Goal: Information Seeking & Learning: Learn about a topic

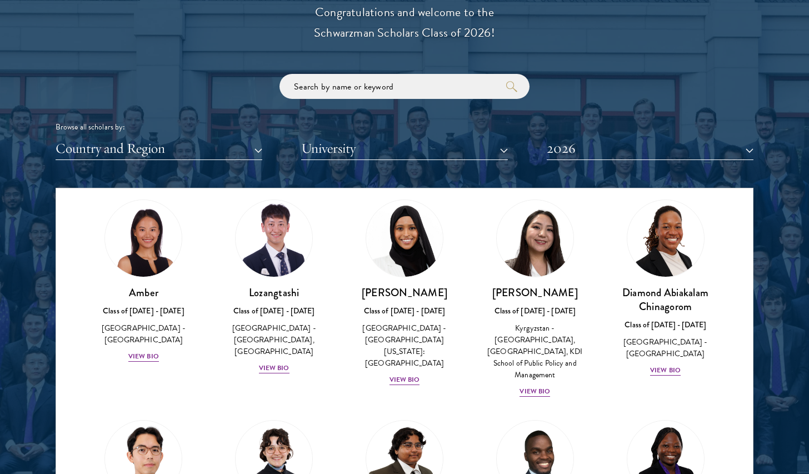
scroll to position [42, 0]
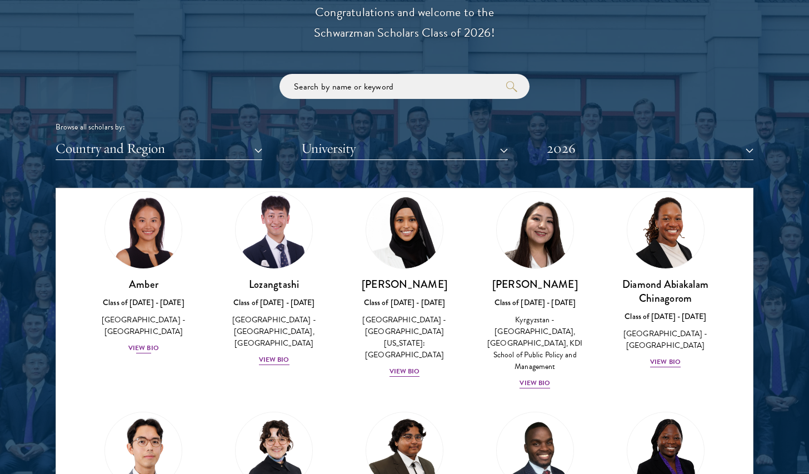
click at [139, 343] on div "View Bio" at bounding box center [143, 348] width 31 height 11
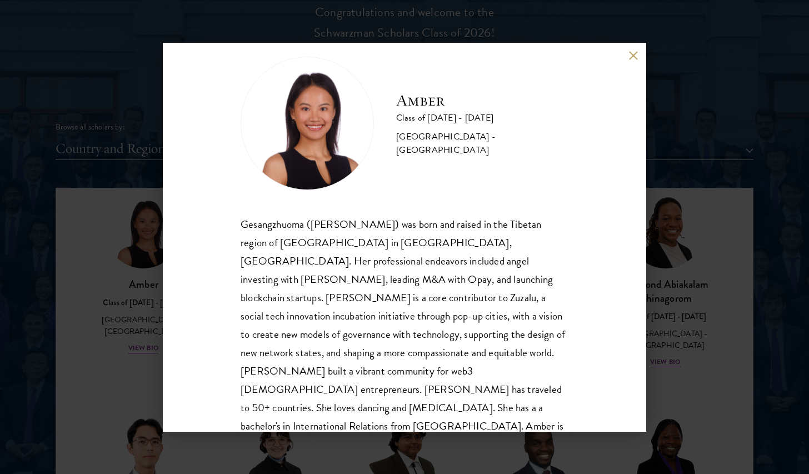
scroll to position [1292, 0]
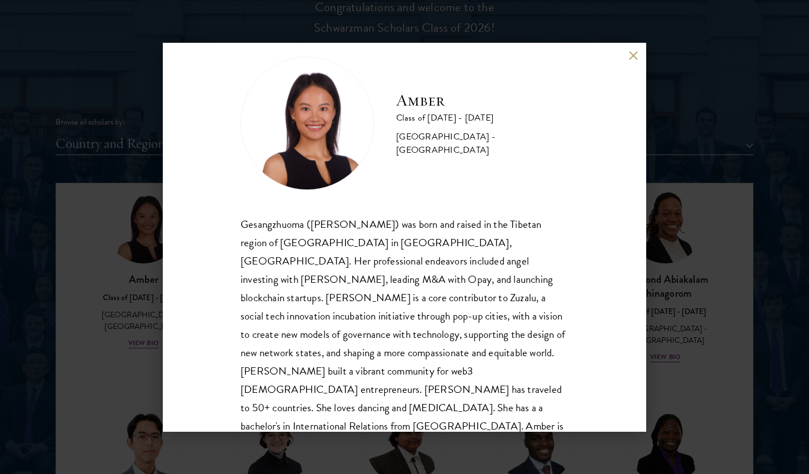
click at [633, 56] on button at bounding box center [632, 55] width 9 height 9
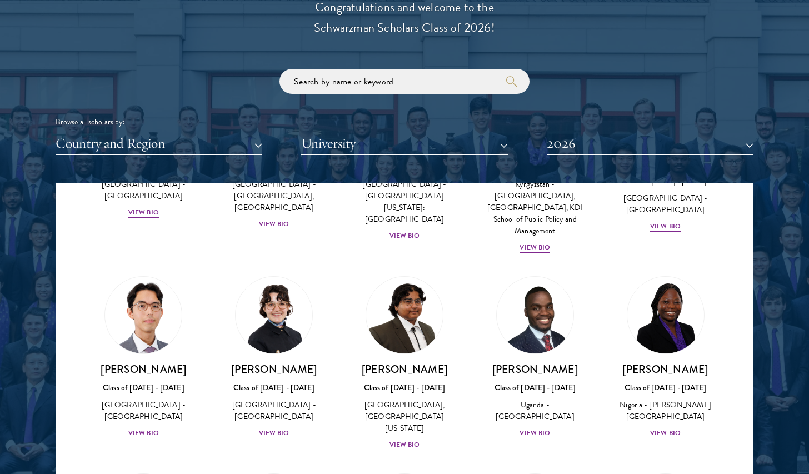
scroll to position [215, 0]
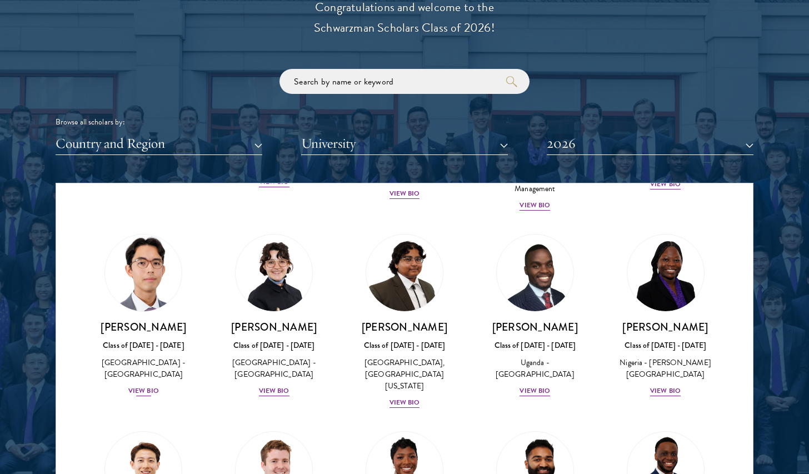
click at [146, 386] on div "View Bio" at bounding box center [143, 391] width 31 height 11
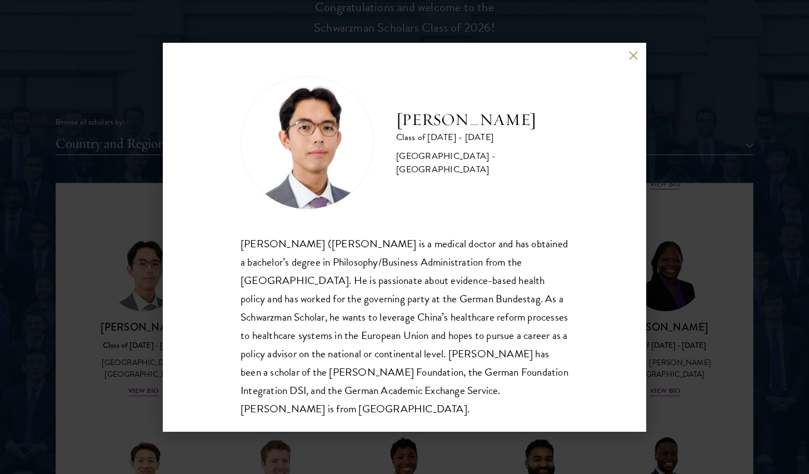
click at [636, 51] on button at bounding box center [632, 55] width 9 height 9
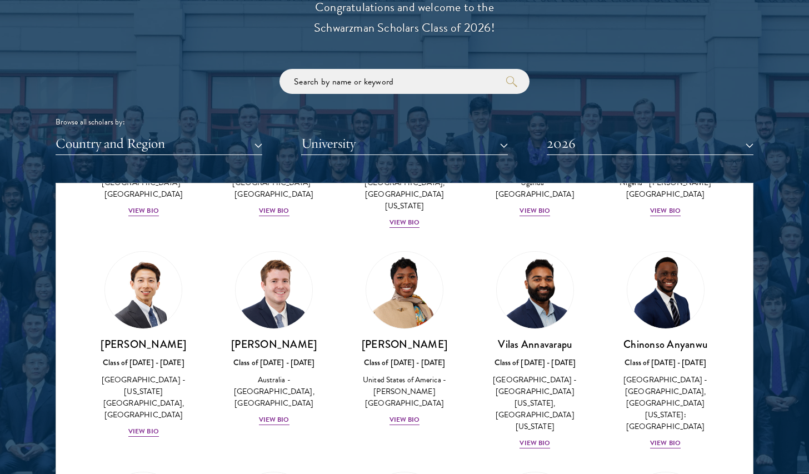
scroll to position [401, 0]
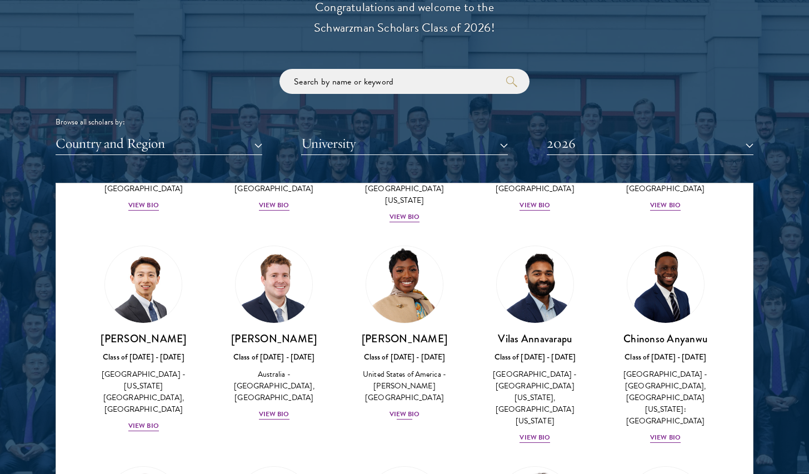
click at [417, 409] on div "View Bio" at bounding box center [404, 414] width 31 height 11
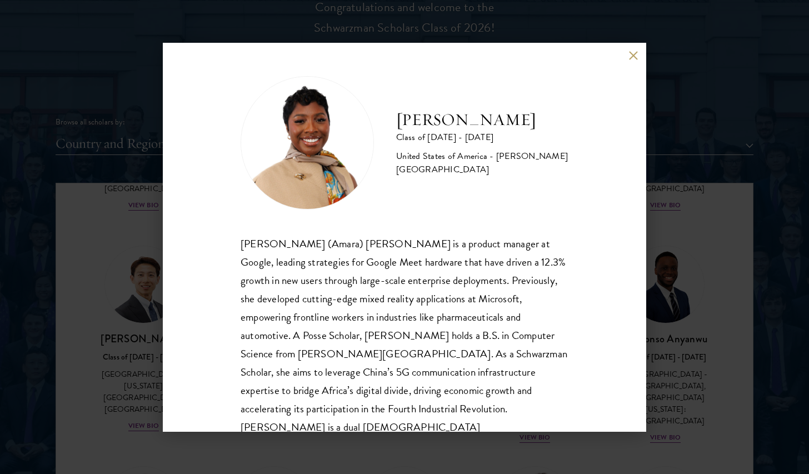
click at [634, 54] on button at bounding box center [632, 55] width 9 height 9
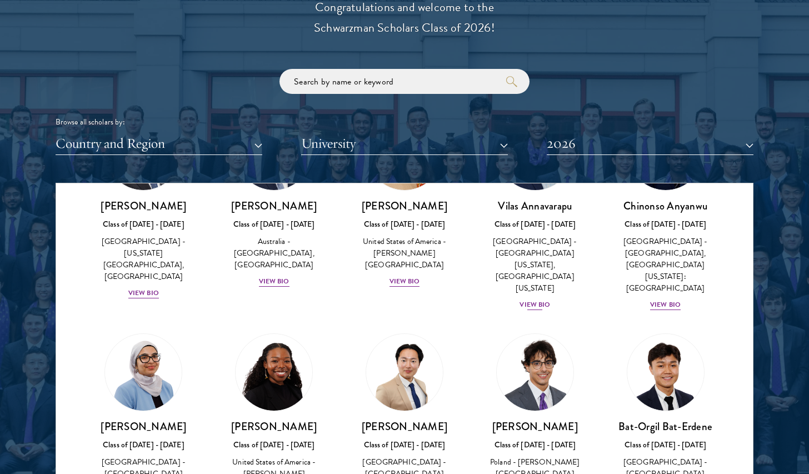
scroll to position [534, 0]
click at [658, 299] on div "View Bio" at bounding box center [665, 304] width 31 height 11
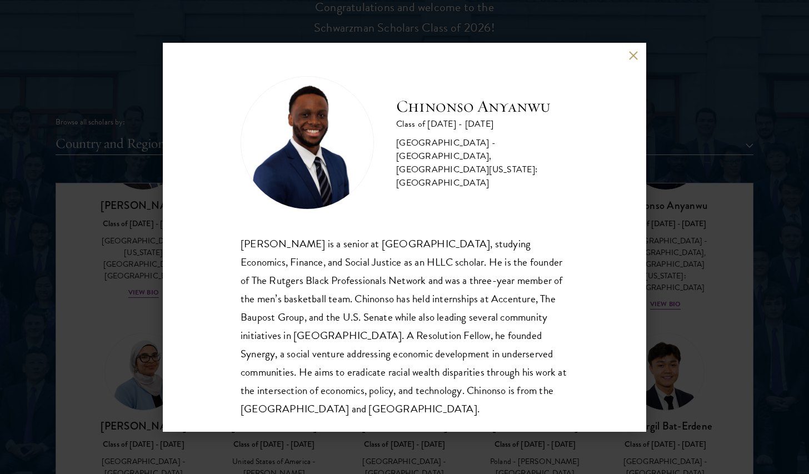
click at [632, 51] on div "[PERSON_NAME] Class of [DATE] - [DATE] [GEOGRAPHIC_DATA] - [GEOGRAPHIC_DATA], […" at bounding box center [404, 237] width 483 height 389
click at [575, 234] on div "[PERSON_NAME] Class of [DATE] - [DATE] [GEOGRAPHIC_DATA] - [GEOGRAPHIC_DATA], […" at bounding box center [404, 237] width 483 height 389
click at [635, 51] on button at bounding box center [632, 55] width 9 height 9
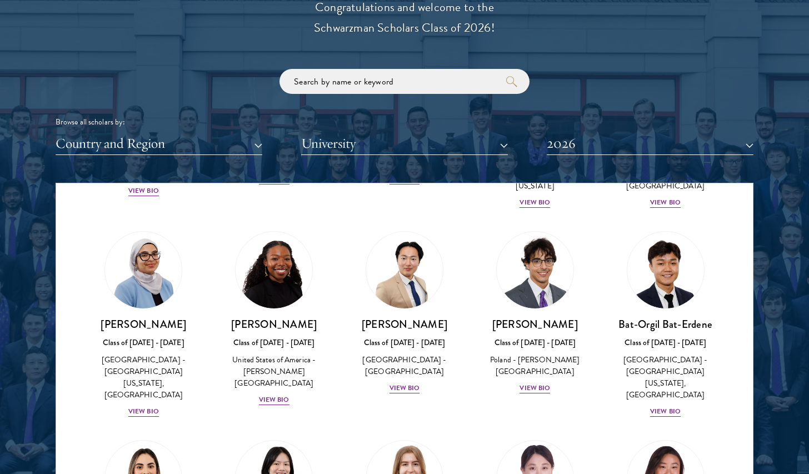
scroll to position [643, 0]
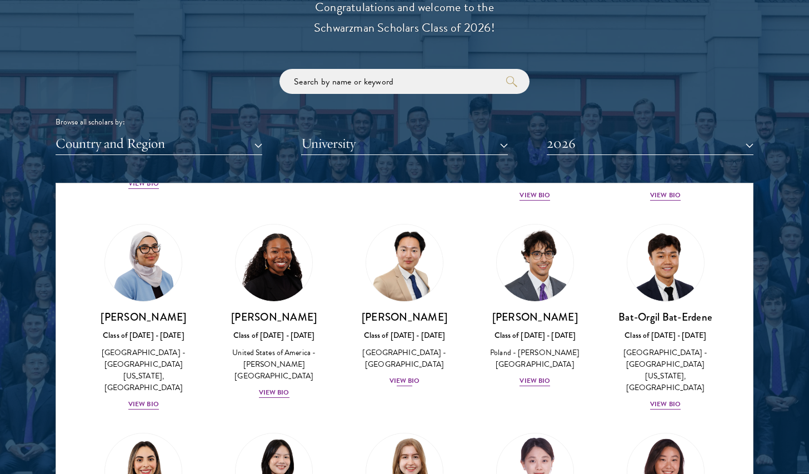
click at [407, 376] on div "View Bio" at bounding box center [404, 381] width 31 height 11
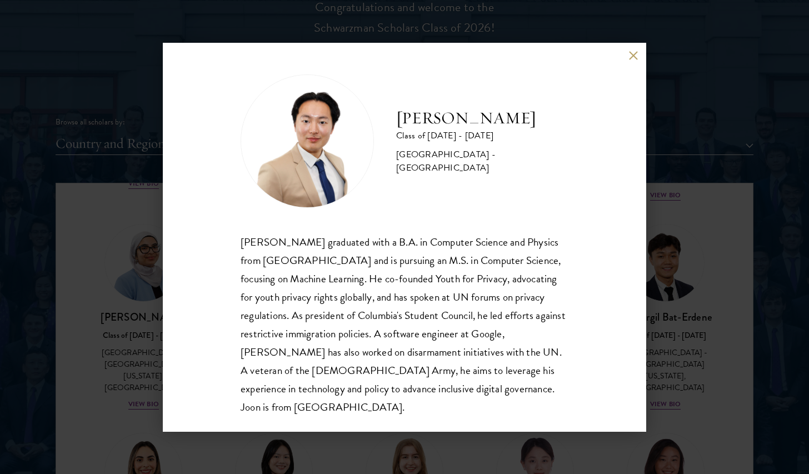
scroll to position [1, 0]
click at [635, 51] on button at bounding box center [632, 55] width 9 height 9
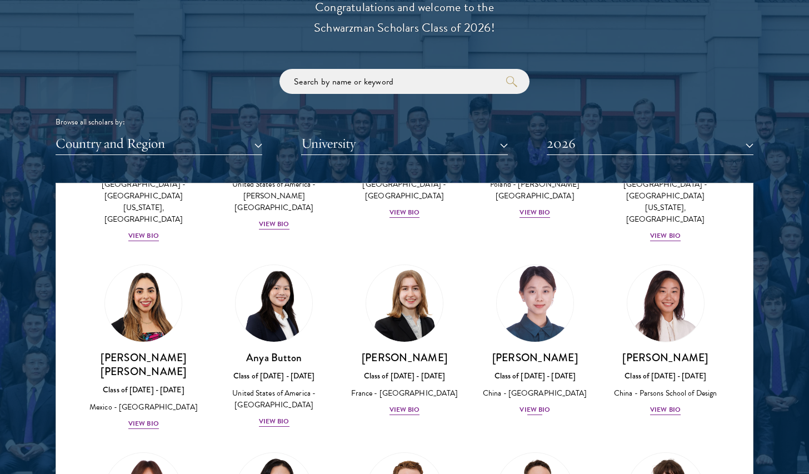
scroll to position [816, 0]
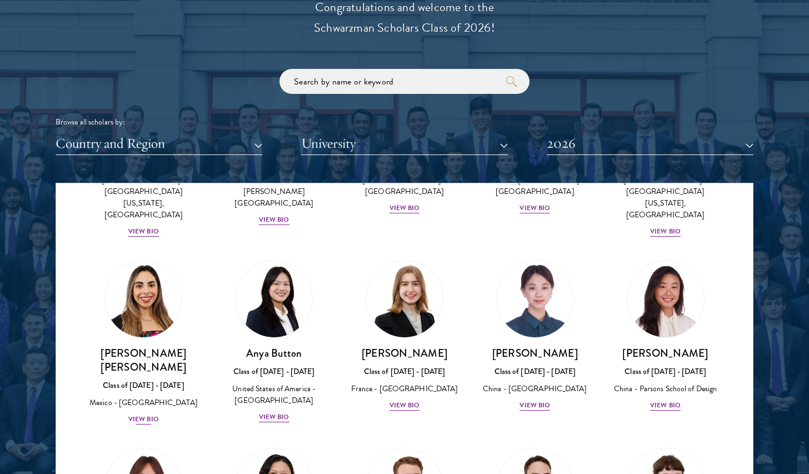
click at [144, 414] on div "View Bio" at bounding box center [143, 419] width 31 height 11
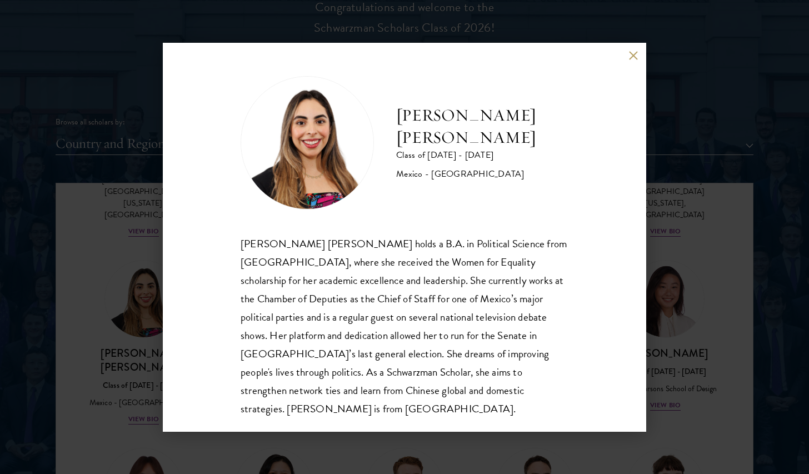
click at [633, 53] on button at bounding box center [632, 55] width 9 height 9
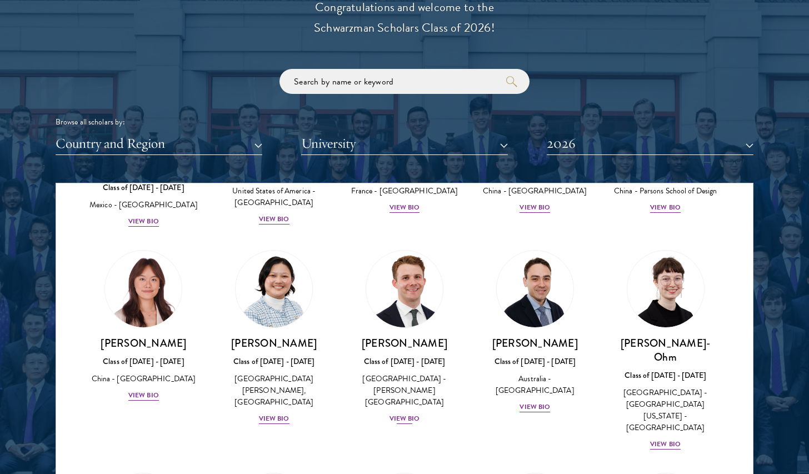
scroll to position [1012, 0]
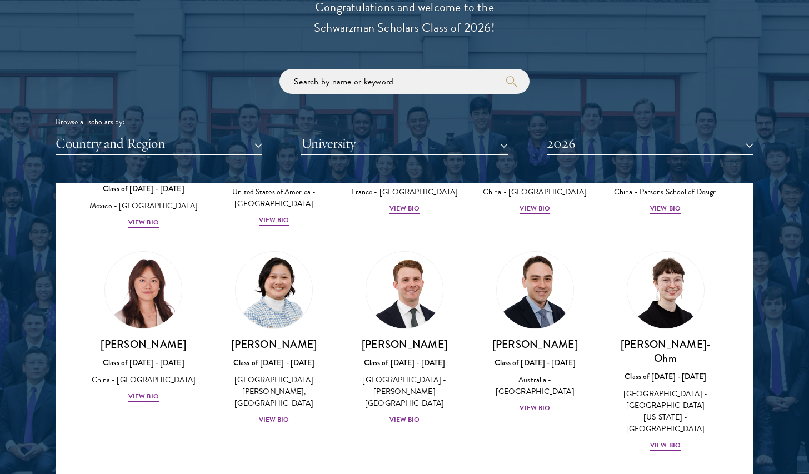
click at [534, 403] on div "View Bio" at bounding box center [534, 408] width 31 height 11
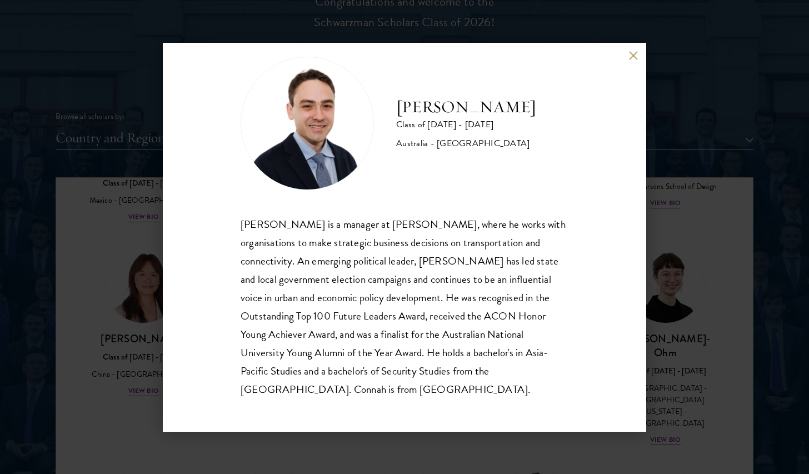
scroll to position [19, 0]
click at [626, 53] on div "[PERSON_NAME] Class of [DATE] - [DATE] [GEOGRAPHIC_DATA] - [GEOGRAPHIC_DATA] [P…" at bounding box center [404, 237] width 483 height 389
click at [630, 53] on button at bounding box center [632, 55] width 9 height 9
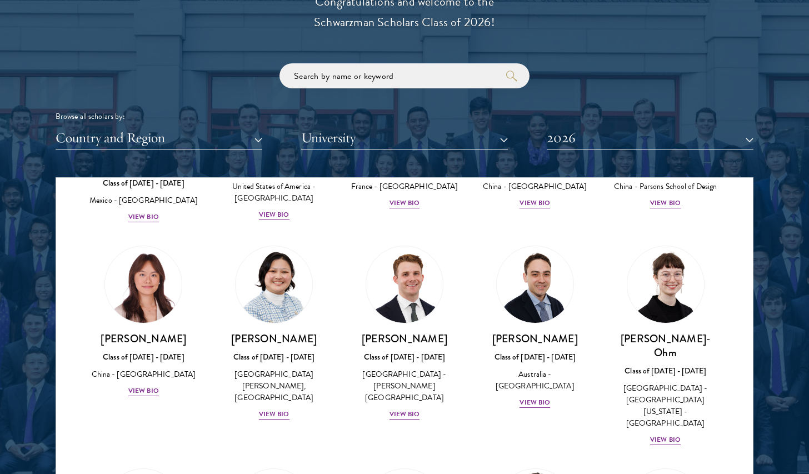
click at [591, 129] on button "2026" at bounding box center [650, 138] width 207 height 23
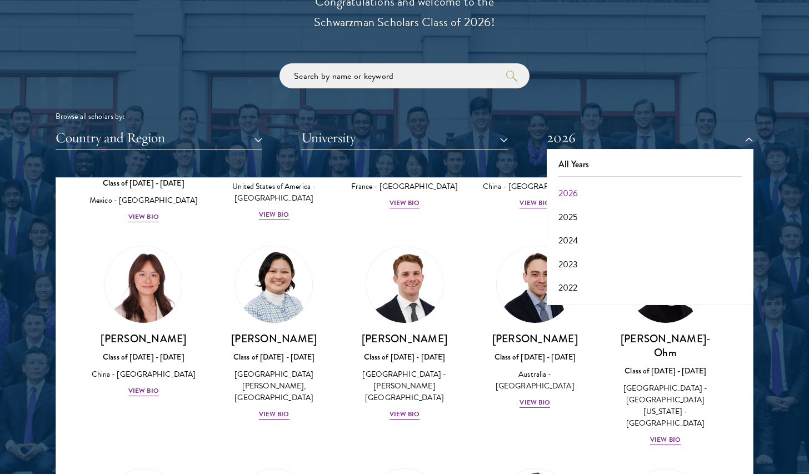
click at [612, 81] on div "Browse all scholars by: Country and Region All Countries and Regions [GEOGRAPHI…" at bounding box center [405, 106] width 698 height 86
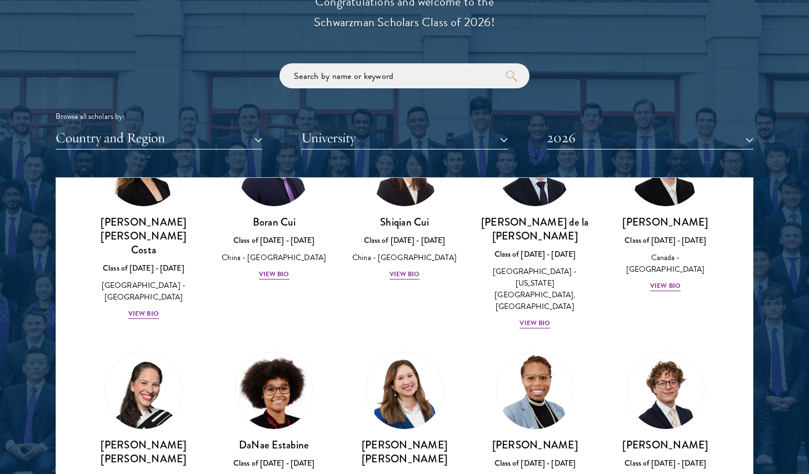
scroll to position [1369, 0]
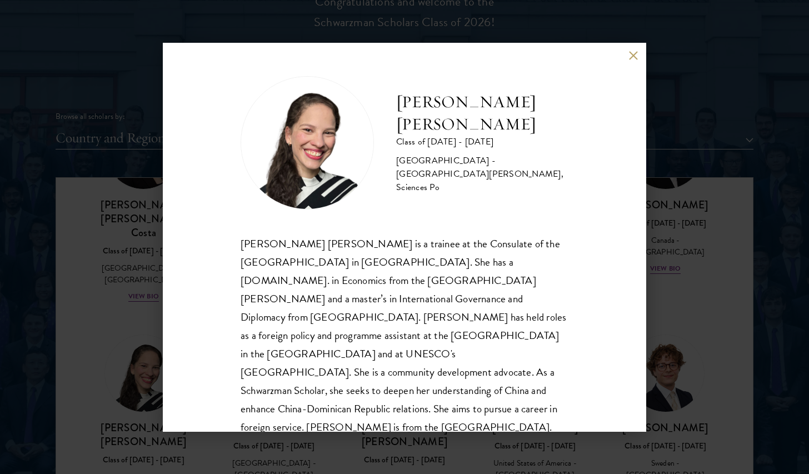
click at [630, 54] on button at bounding box center [632, 55] width 9 height 9
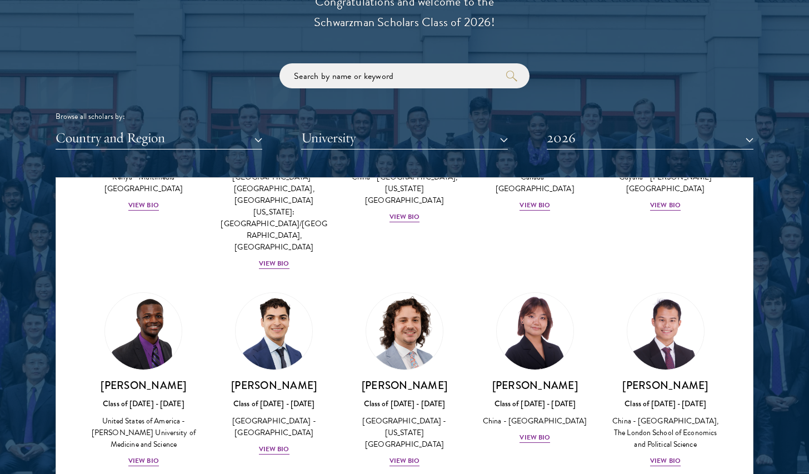
scroll to position [1869, 0]
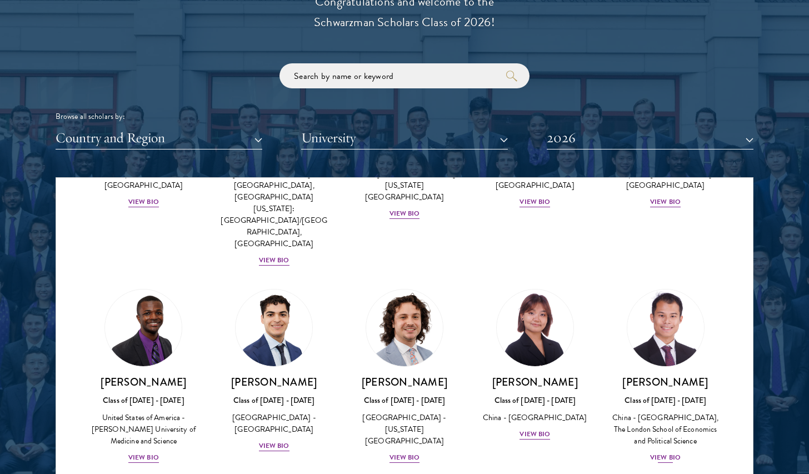
click at [630, 286] on img at bounding box center [665, 328] width 84 height 84
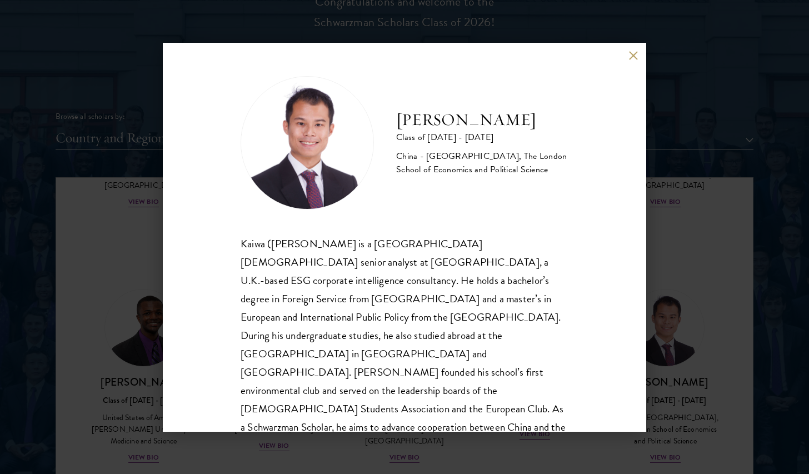
click at [632, 57] on button at bounding box center [632, 55] width 9 height 9
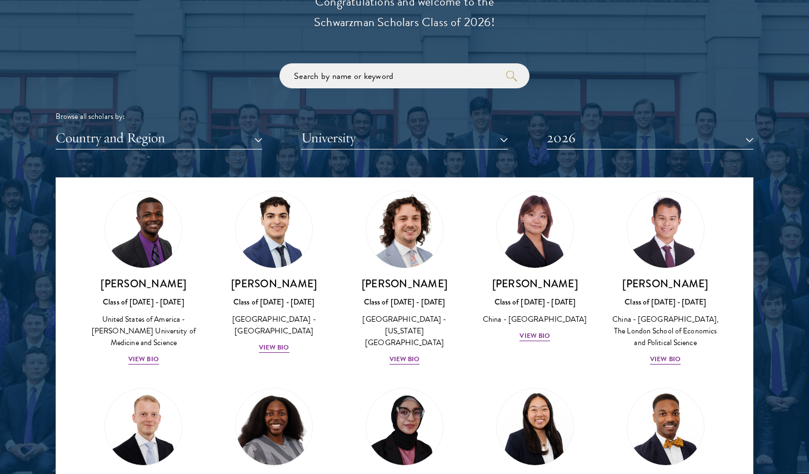
scroll to position [1980, 0]
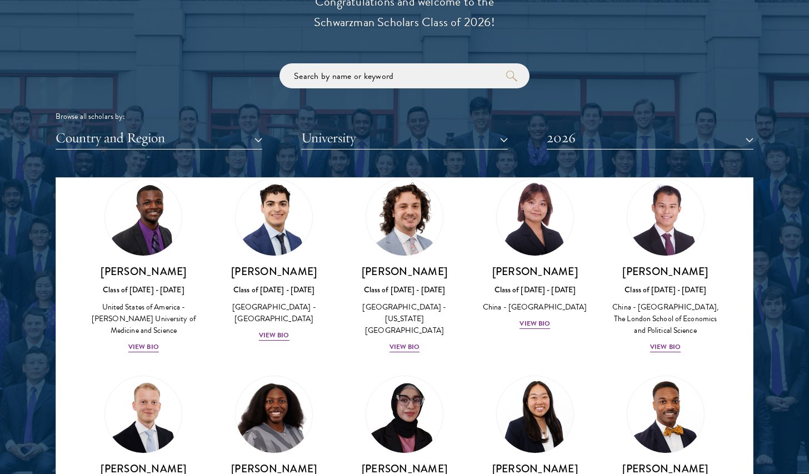
click at [613, 117] on div "Browse all scholars by:" at bounding box center [405, 117] width 698 height 12
click at [603, 95] on div "Browse all scholars by: Country and Region All Countries and Regions [GEOGRAPHI…" at bounding box center [405, 106] width 698 height 86
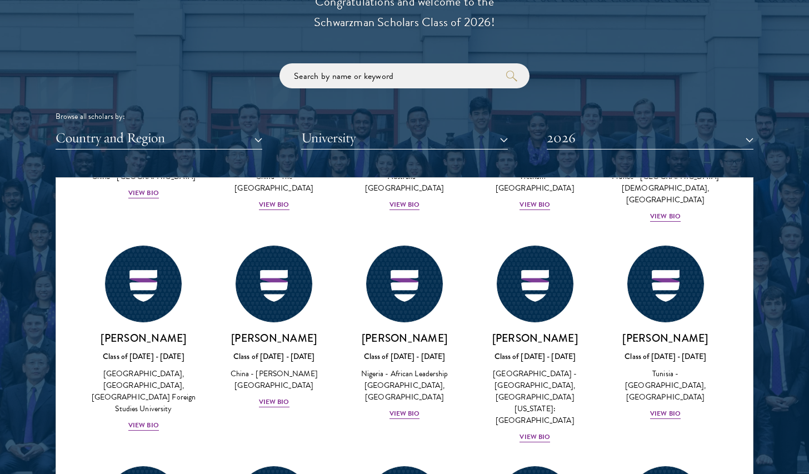
scroll to position [3425, 0]
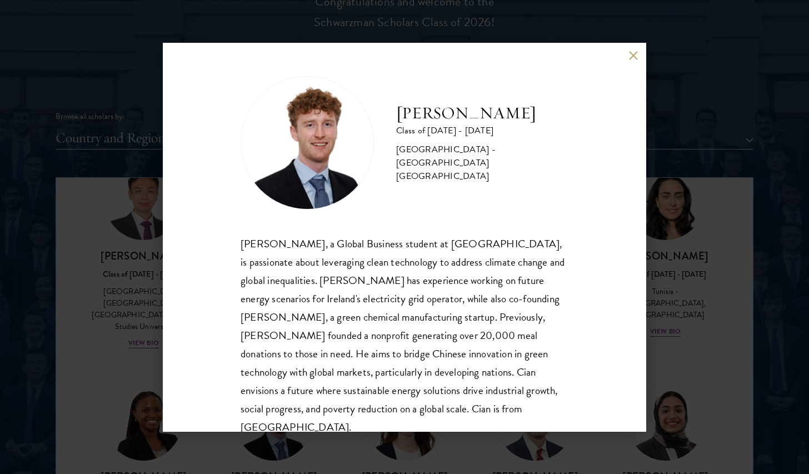
click at [214, 260] on div "[PERSON_NAME] Class of [DATE] - [DATE] [GEOGRAPHIC_DATA] - [GEOGRAPHIC_DATA] [G…" at bounding box center [404, 237] width 483 height 389
click at [218, 260] on div "[PERSON_NAME] Class of [DATE] - [DATE] [GEOGRAPHIC_DATA] - [GEOGRAPHIC_DATA] [G…" at bounding box center [404, 237] width 483 height 389
click at [218, 261] on div "[PERSON_NAME] Class of [DATE] - [DATE] [GEOGRAPHIC_DATA] - [GEOGRAPHIC_DATA] [G…" at bounding box center [404, 237] width 483 height 389
click at [659, 243] on div "[PERSON_NAME] Class of [DATE] - [DATE] [GEOGRAPHIC_DATA] - [GEOGRAPHIC_DATA] [G…" at bounding box center [404, 237] width 809 height 474
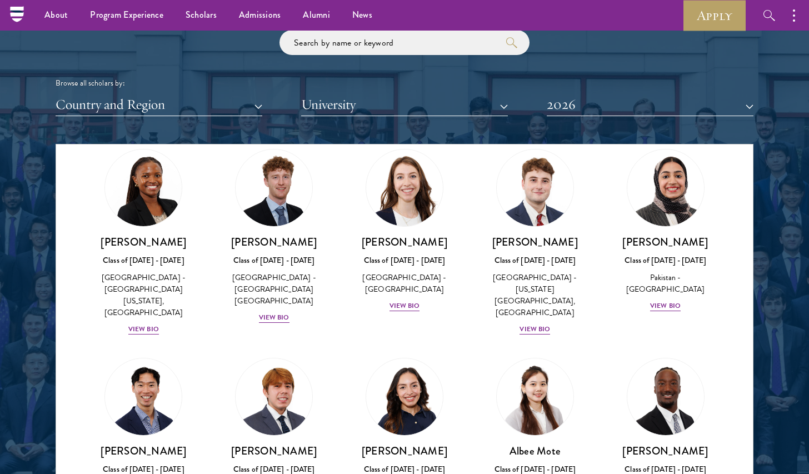
scroll to position [3721, 0]
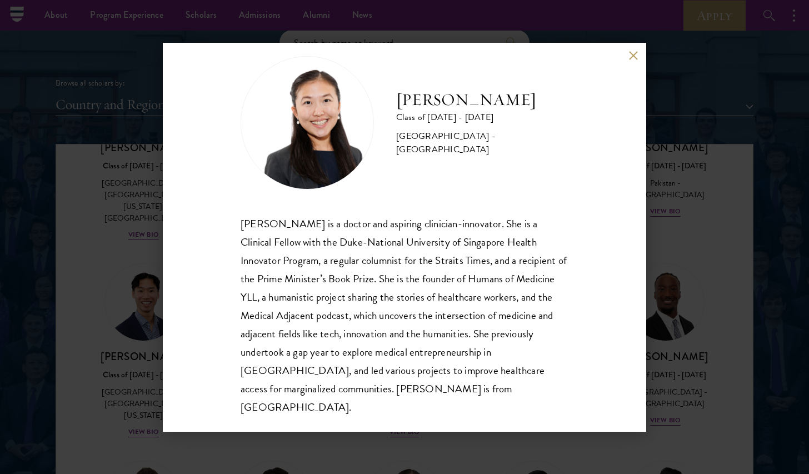
scroll to position [19, 0]
click at [637, 315] on div "[PERSON_NAME] Class of [DATE] - [DATE] [GEOGRAPHIC_DATA] - [GEOGRAPHIC_DATA] [P…" at bounding box center [404, 237] width 483 height 389
click at [693, 318] on div "[PERSON_NAME] Class of [DATE] - [DATE] [GEOGRAPHIC_DATA] - [GEOGRAPHIC_DATA] [P…" at bounding box center [404, 237] width 809 height 474
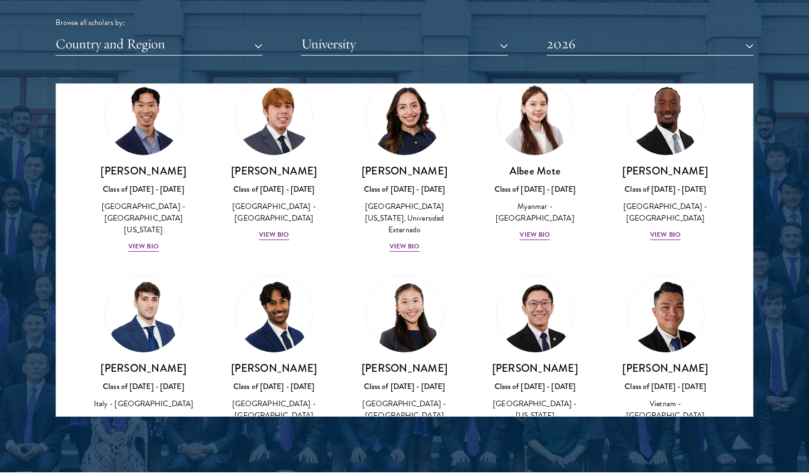
scroll to position [3855, 0]
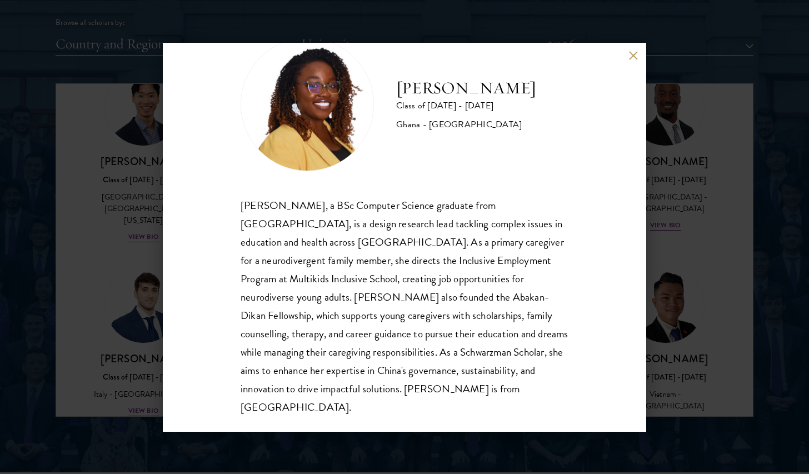
scroll to position [38, 0]
click at [664, 293] on div "[PERSON_NAME] Class of [DATE] - [DATE] Ghana - [GEOGRAPHIC_DATA] [PERSON_NAME],…" at bounding box center [404, 237] width 809 height 474
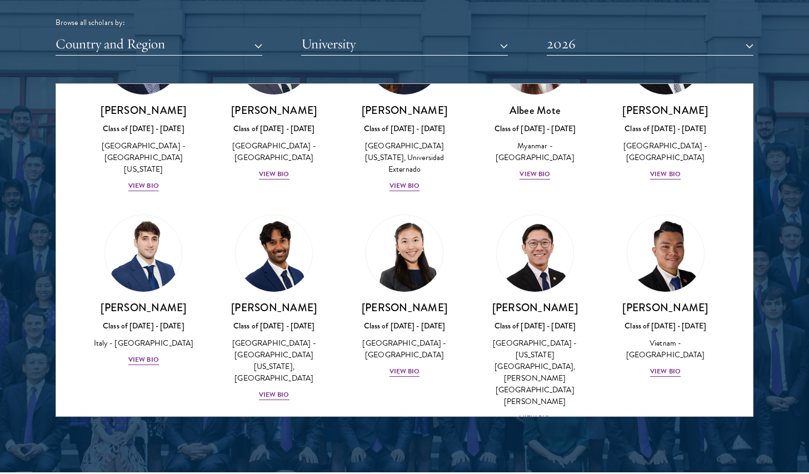
scroll to position [3909, 0]
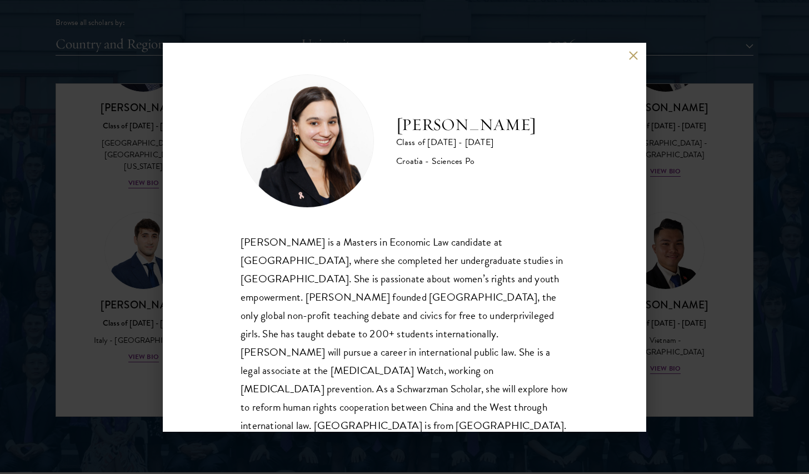
scroll to position [1, 0]
click at [417, 279] on div "[PERSON_NAME] is a Masters in Economic Law candidate at [GEOGRAPHIC_DATA], wher…" at bounding box center [405, 334] width 328 height 202
click at [407, 302] on div "[PERSON_NAME] is a Masters in Economic Law candidate at [GEOGRAPHIC_DATA], wher…" at bounding box center [405, 334] width 328 height 202
click at [436, 298] on div "[PERSON_NAME] is a Masters in Economic Law candidate at [GEOGRAPHIC_DATA], wher…" at bounding box center [405, 334] width 328 height 202
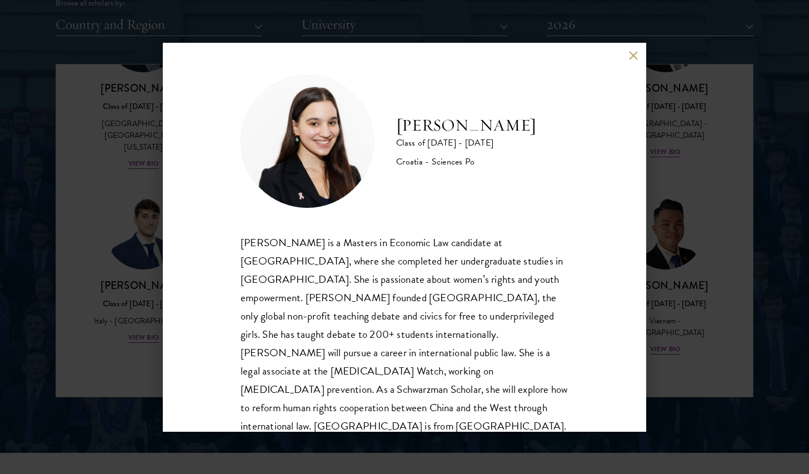
scroll to position [1425, 0]
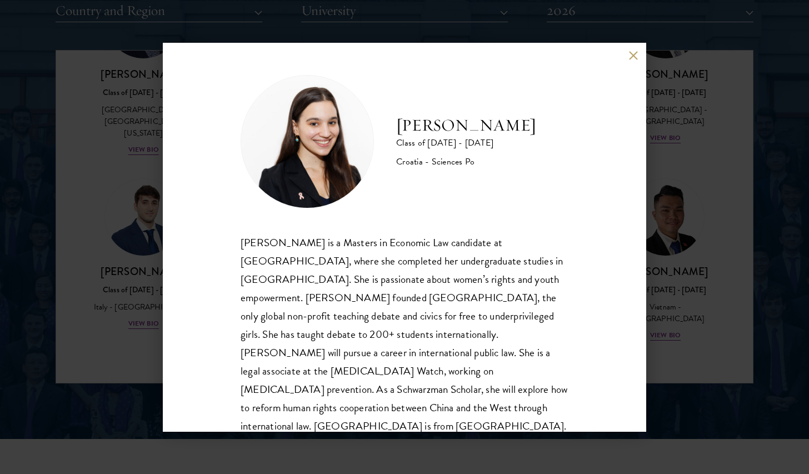
click at [672, 247] on div "[PERSON_NAME] Class of [DATE] - [DATE] Croatia - Sciences Po [PERSON_NAME] is a…" at bounding box center [404, 237] width 809 height 474
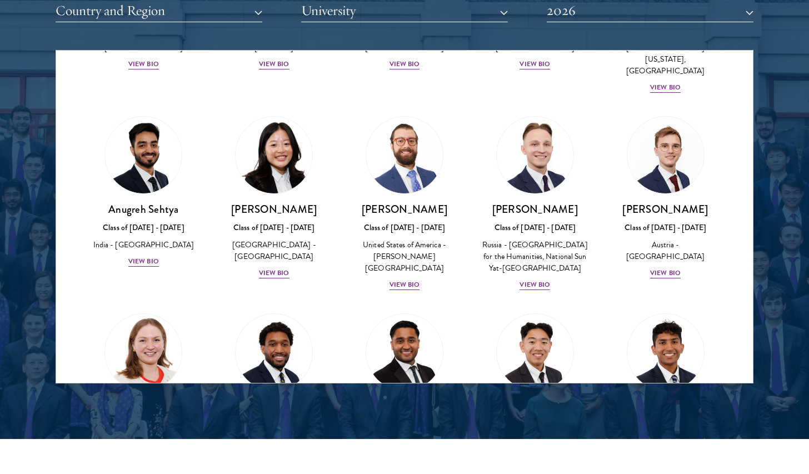
scroll to position [4603, 0]
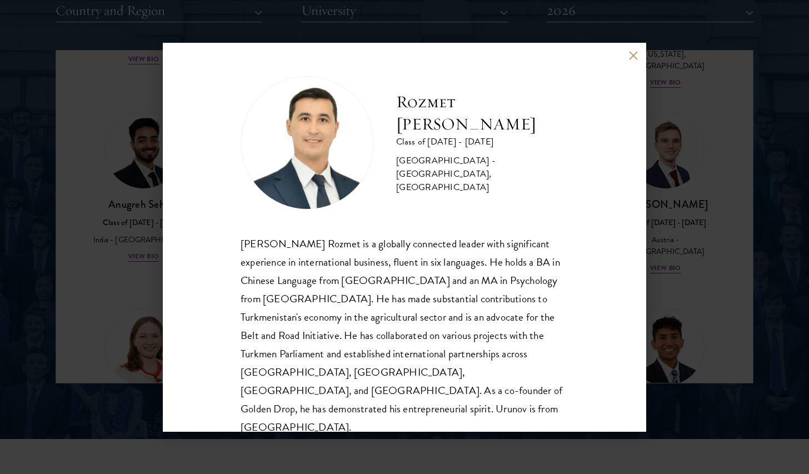
click at [241, 259] on div "[PERSON_NAME] Rozmet is a globally connected leader with significant experience…" at bounding box center [405, 335] width 328 height 202
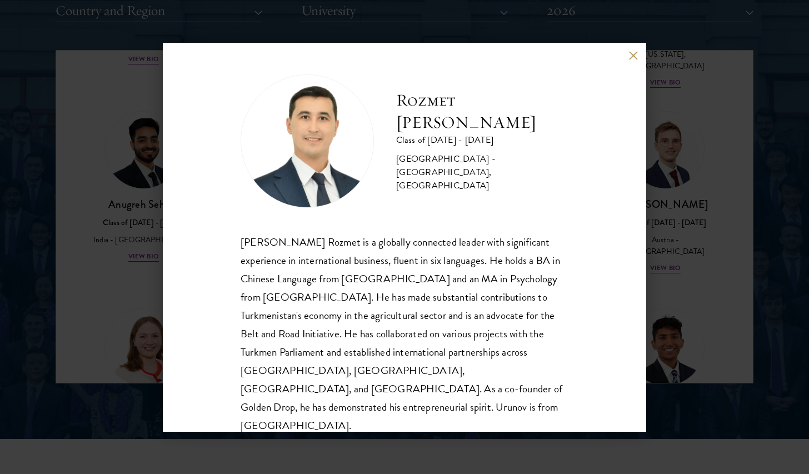
scroll to position [1, 0]
click at [247, 259] on div "[PERSON_NAME] Rozmet is a globally connected leader with significant experience…" at bounding box center [405, 334] width 328 height 202
click at [230, 258] on div "Rozmet Urunov Class of [DATE] - [DATE] [GEOGRAPHIC_DATA] - [GEOGRAPHIC_DATA], […" at bounding box center [404, 237] width 483 height 389
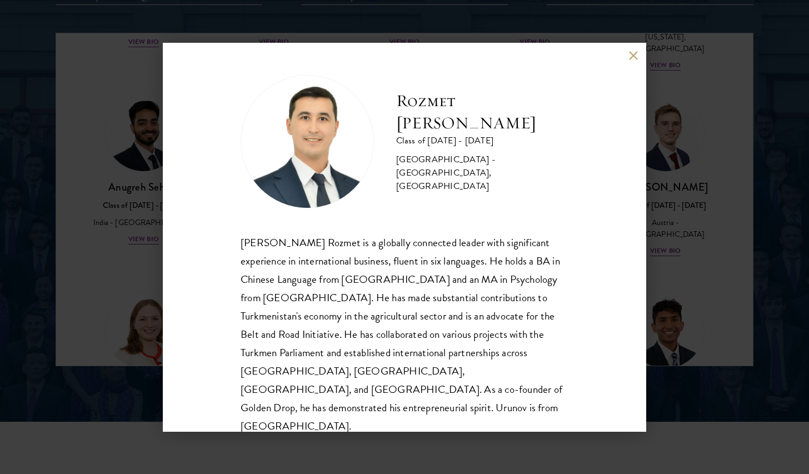
scroll to position [1463, 0]
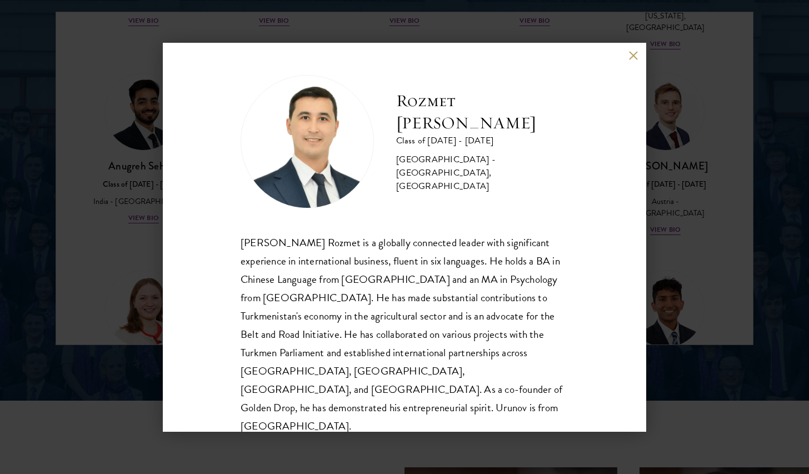
click at [158, 269] on div "Rozmet Urunov Class of [DATE] - [DATE] [GEOGRAPHIC_DATA] - [GEOGRAPHIC_DATA], […" at bounding box center [404, 237] width 809 height 474
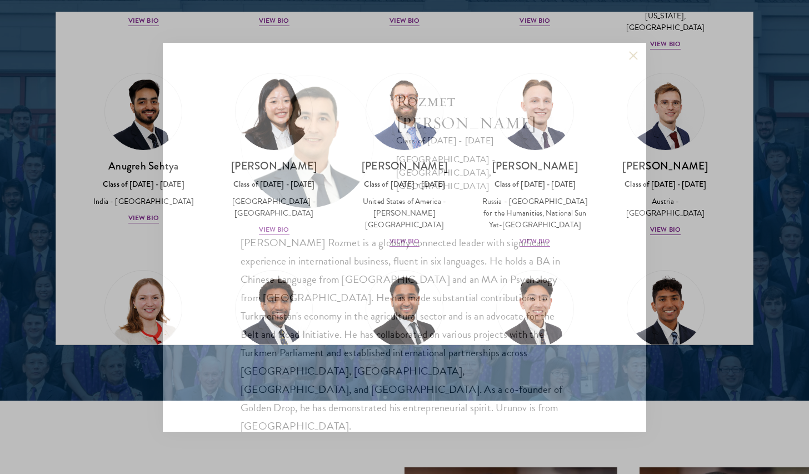
click at [146, 300] on div "Rozmet Urunov Class of [DATE] - [DATE] [GEOGRAPHIC_DATA] - [GEOGRAPHIC_DATA], […" at bounding box center [404, 237] width 809 height 474
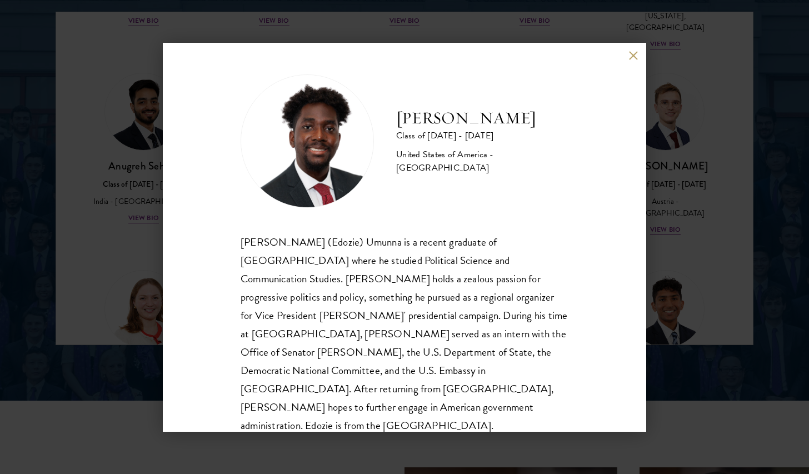
scroll to position [1, 0]
click at [710, 204] on div "[PERSON_NAME] Class of [DATE] - [DATE] [GEOGRAPHIC_DATA] - [GEOGRAPHIC_DATA] [P…" at bounding box center [404, 237] width 809 height 474
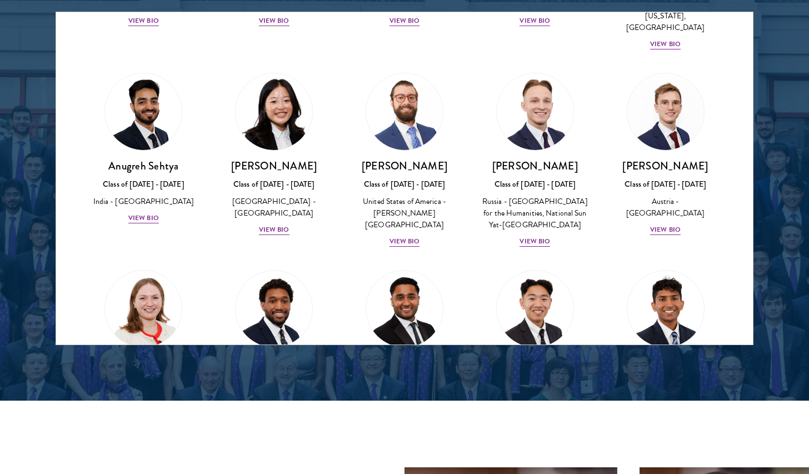
click at [663, 318] on div "About Overview Leadership Donors Program Experience Overview Curriculum Student…" at bounding box center [404, 476] width 809 height 3878
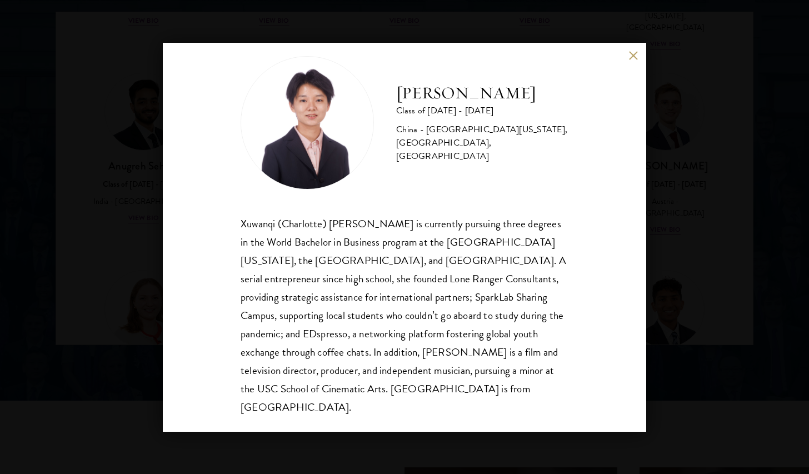
scroll to position [19, 0]
click at [680, 270] on div "[PERSON_NAME] Class of [DATE] - [DATE] [GEOGRAPHIC_DATA] - [GEOGRAPHIC_DATA][US…" at bounding box center [404, 237] width 809 height 474
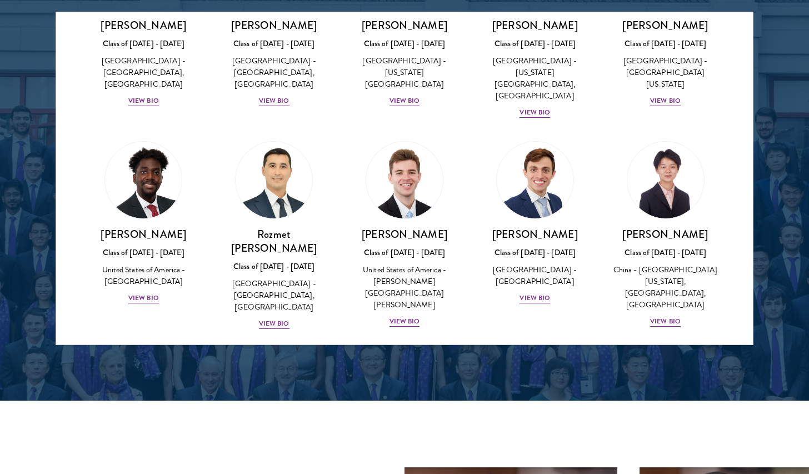
scroll to position [4942, 0]
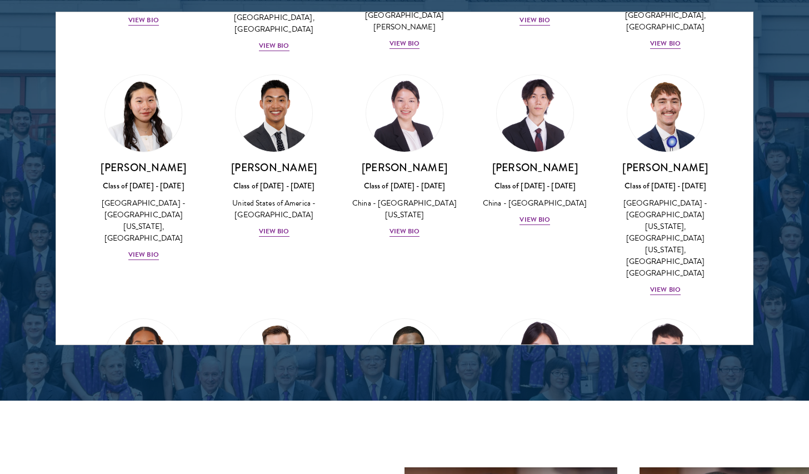
scroll to position [4706, 0]
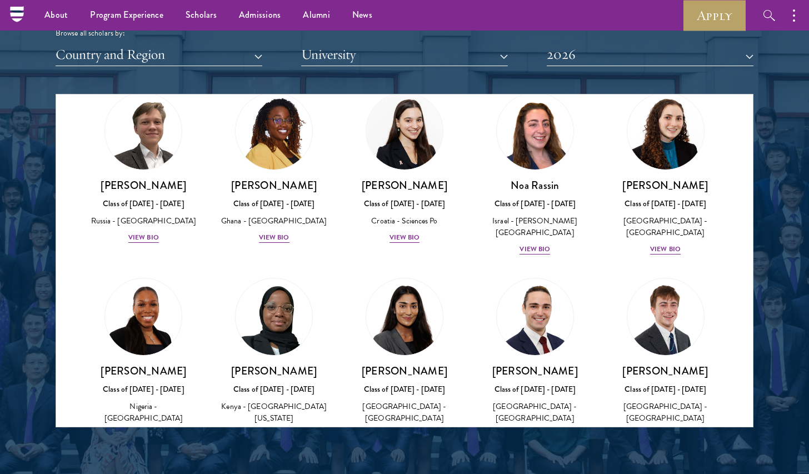
scroll to position [1375, 0]
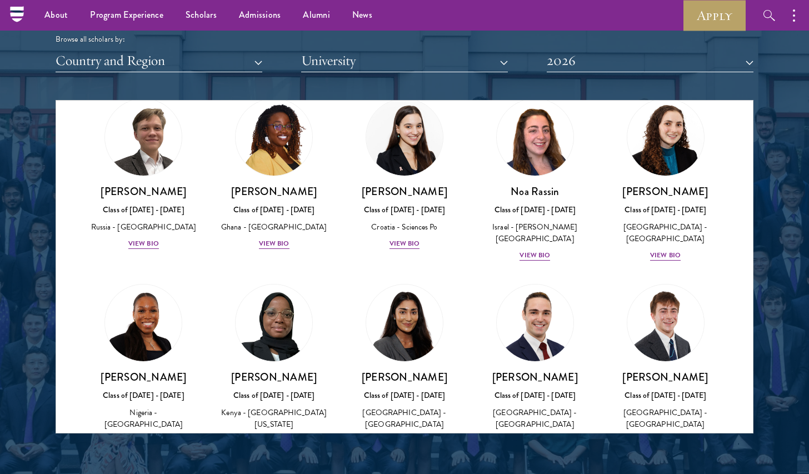
click at [101, 71] on div "Scholar Directory Congratulations and welcome to the Schwarzman Scholars Class …" at bounding box center [405, 150] width 698 height 565
click at [108, 66] on button "Country and Region" at bounding box center [159, 60] width 207 height 23
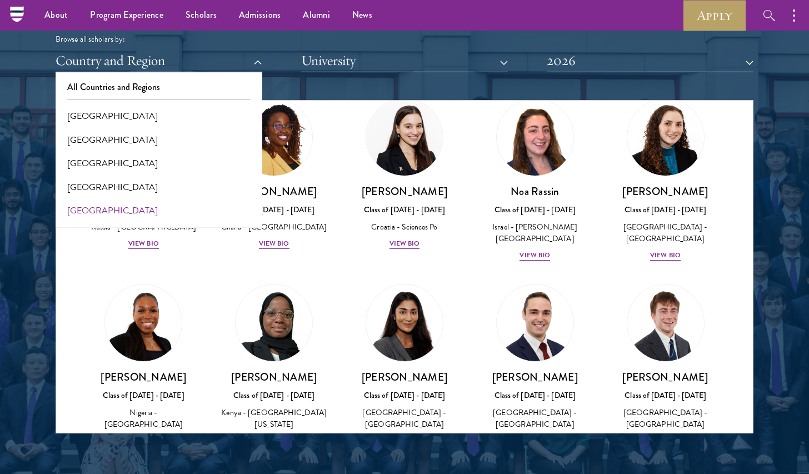
click at [94, 209] on button "[GEOGRAPHIC_DATA]" at bounding box center [159, 210] width 200 height 23
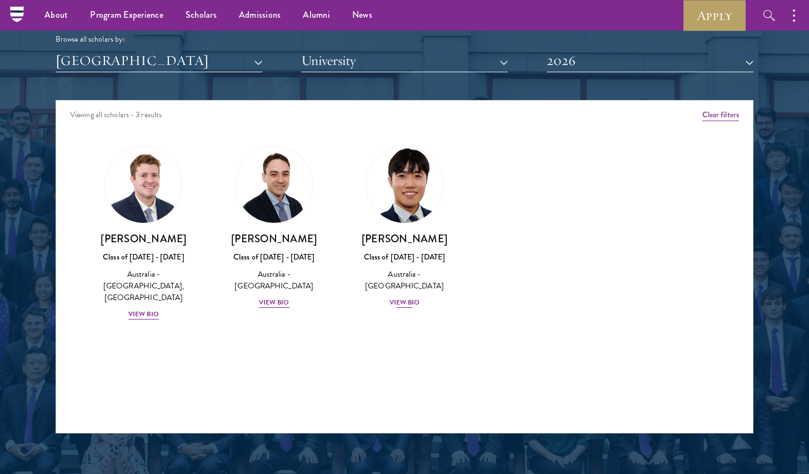
click at [405, 291] on div "[PERSON_NAME] Class of [DATE] - [DATE] [GEOGRAPHIC_DATA] - [GEOGRAPHIC_DATA] Vi…" at bounding box center [405, 270] width 108 height 77
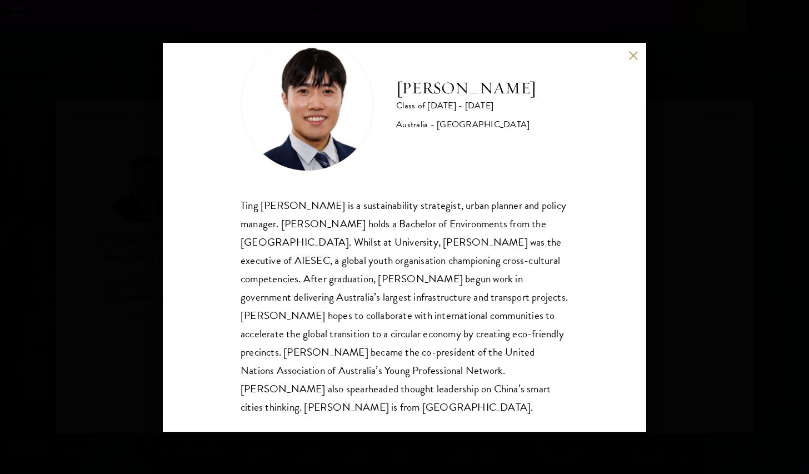
scroll to position [38, 0]
click at [632, 52] on button at bounding box center [632, 55] width 9 height 9
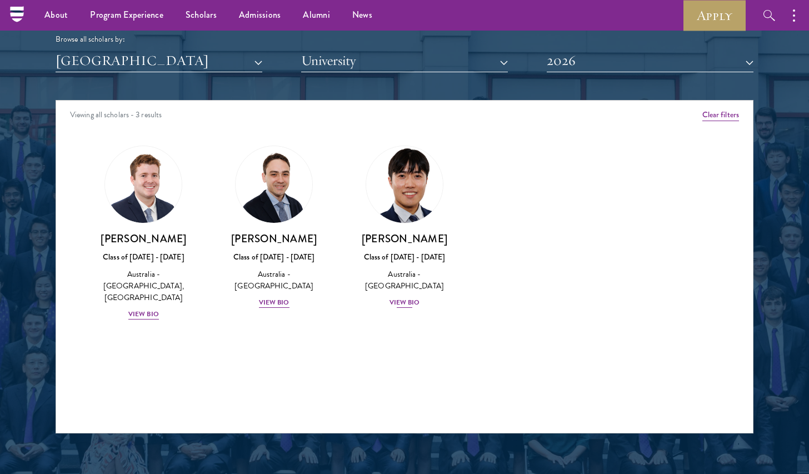
click at [404, 286] on div "Australia - [GEOGRAPHIC_DATA]" at bounding box center [405, 279] width 108 height 23
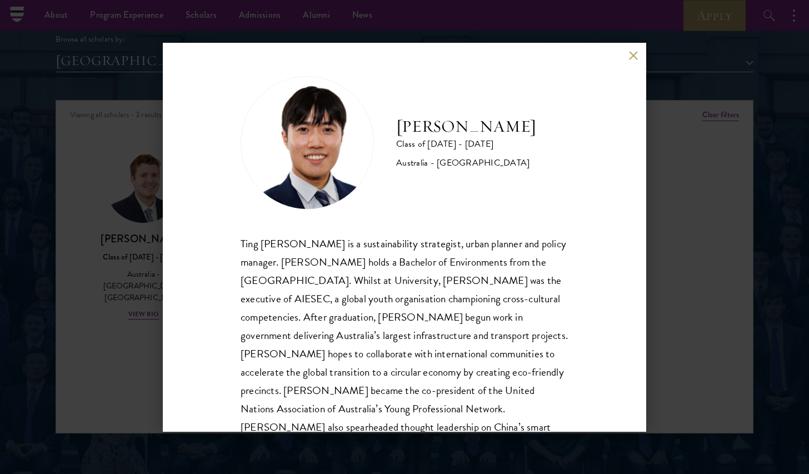
click at [632, 51] on div "[PERSON_NAME] Class of [DATE] - [DATE] [GEOGRAPHIC_DATA] - [GEOGRAPHIC_DATA] Ti…" at bounding box center [404, 237] width 483 height 389
click at [636, 56] on button at bounding box center [632, 55] width 9 height 9
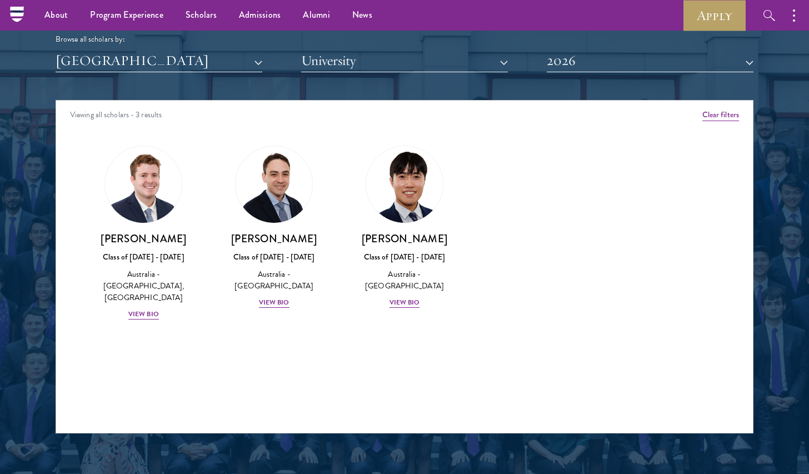
click at [176, 355] on div "Viewing all scholars - 3 results Clear filters Amber Class of [DATE] - [DATE] […" at bounding box center [405, 266] width 698 height 333
click at [413, 297] on div "View Bio" at bounding box center [404, 302] width 31 height 11
click at [288, 306] on div "[PERSON_NAME] Class of [DATE] - [DATE] [GEOGRAPHIC_DATA] - [GEOGRAPHIC_DATA] Vi…" at bounding box center [274, 227] width 131 height 186
click at [274, 302] on div "View Bio" at bounding box center [274, 302] width 31 height 11
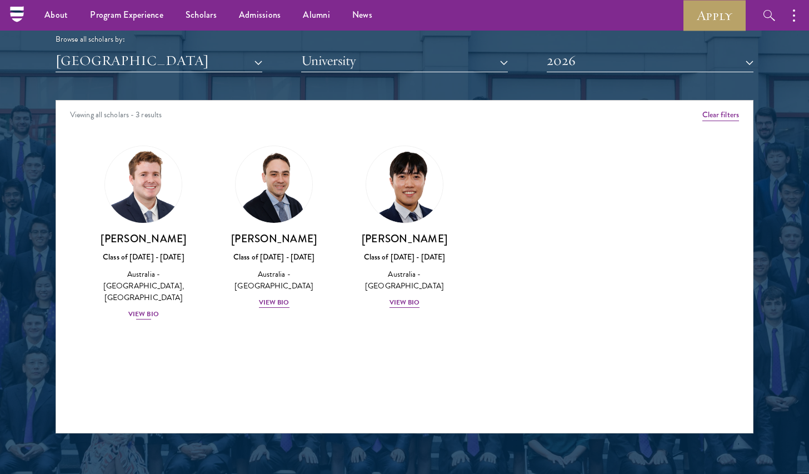
click at [143, 309] on div "View Bio" at bounding box center [143, 314] width 31 height 11
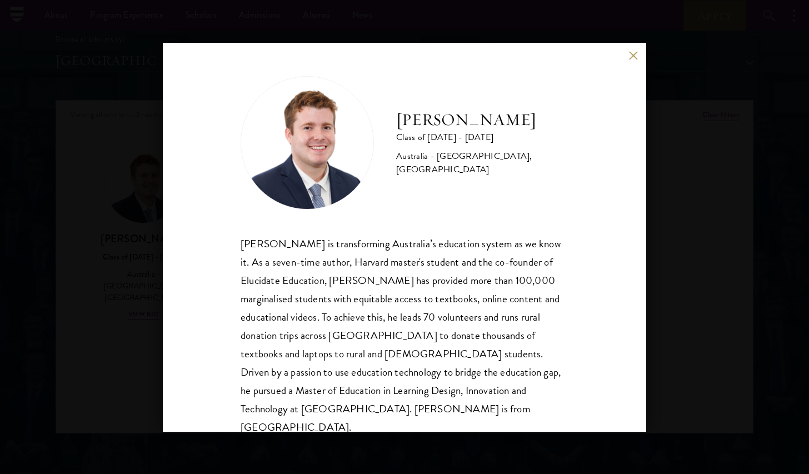
click at [138, 303] on div "[PERSON_NAME] Class of [DATE] - [DATE] [GEOGRAPHIC_DATA] - [GEOGRAPHIC_DATA], […" at bounding box center [404, 237] width 809 height 474
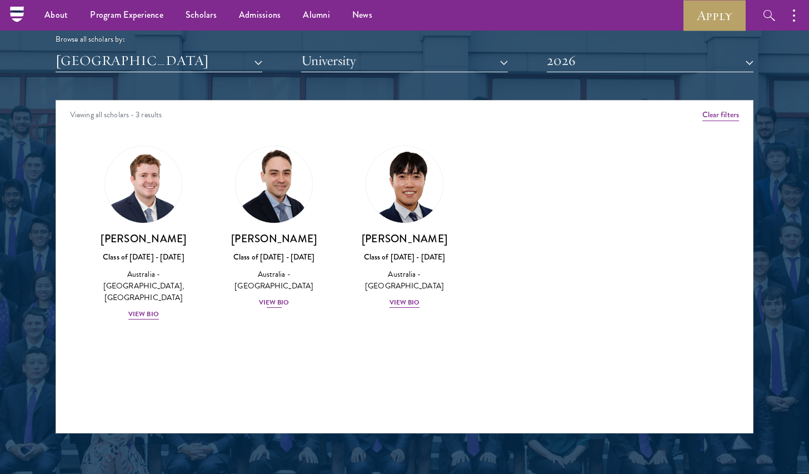
click at [299, 303] on div "[PERSON_NAME] Class of [DATE] - [DATE] [GEOGRAPHIC_DATA] - [GEOGRAPHIC_DATA] Vi…" at bounding box center [274, 270] width 108 height 77
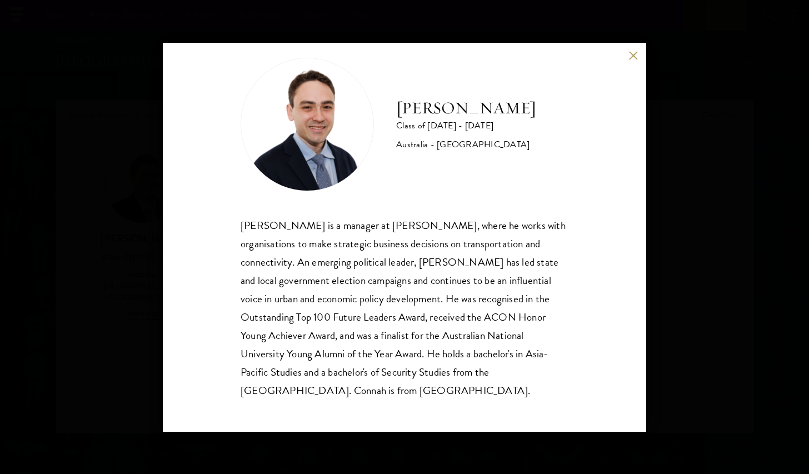
scroll to position [19, 0]
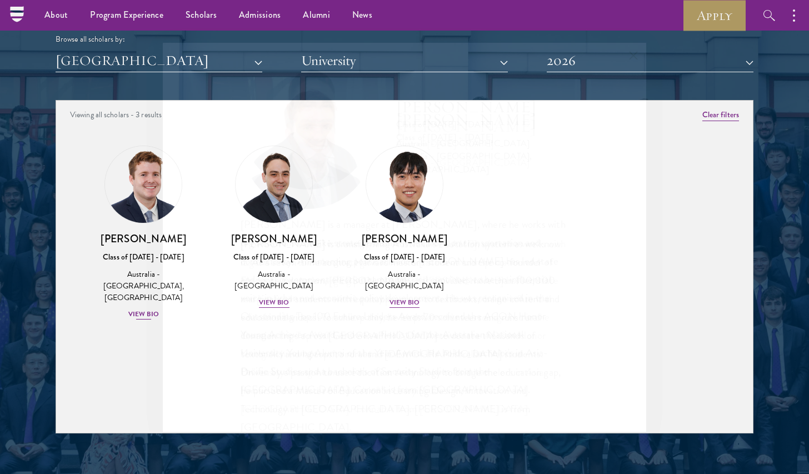
click at [159, 297] on div "[PERSON_NAME] Class of [DATE] - [DATE] [GEOGRAPHIC_DATA] - [GEOGRAPHIC_DATA], […" at bounding box center [143, 276] width 108 height 89
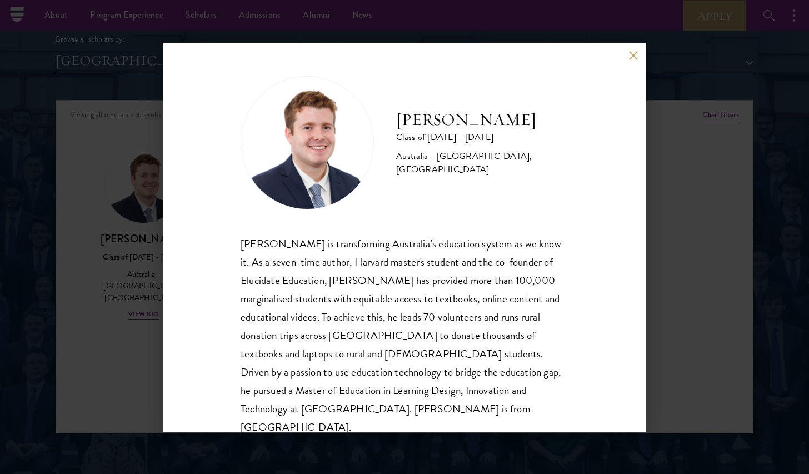
click at [225, 316] on div "[PERSON_NAME] Class of [DATE] - [DATE] [GEOGRAPHIC_DATA] - [GEOGRAPHIC_DATA], […" at bounding box center [404, 237] width 483 height 389
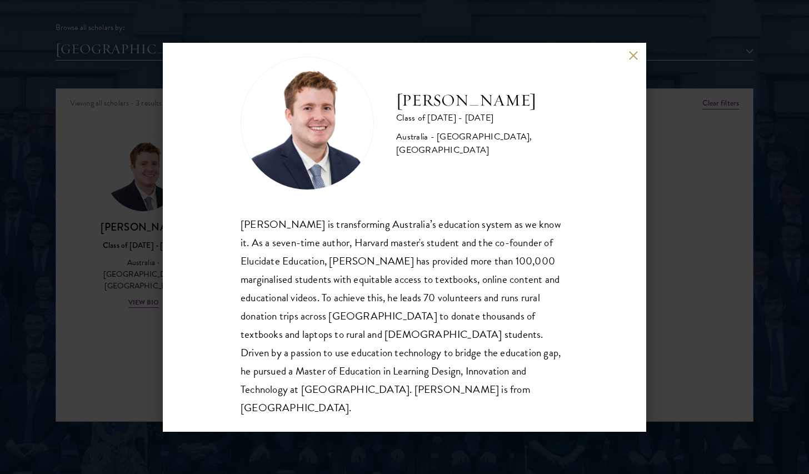
scroll to position [1388, 0]
click at [228, 303] on div "[PERSON_NAME] Class of [DATE] - [DATE] [GEOGRAPHIC_DATA] - [GEOGRAPHIC_DATA], […" at bounding box center [404, 237] width 483 height 389
click at [271, 321] on div "[PERSON_NAME] is transforming Australia’s education system as we know it. As a …" at bounding box center [405, 316] width 328 height 202
click at [225, 301] on div "[PERSON_NAME] Class of [DATE] - [DATE] [GEOGRAPHIC_DATA] - [GEOGRAPHIC_DATA], […" at bounding box center [404, 237] width 483 height 389
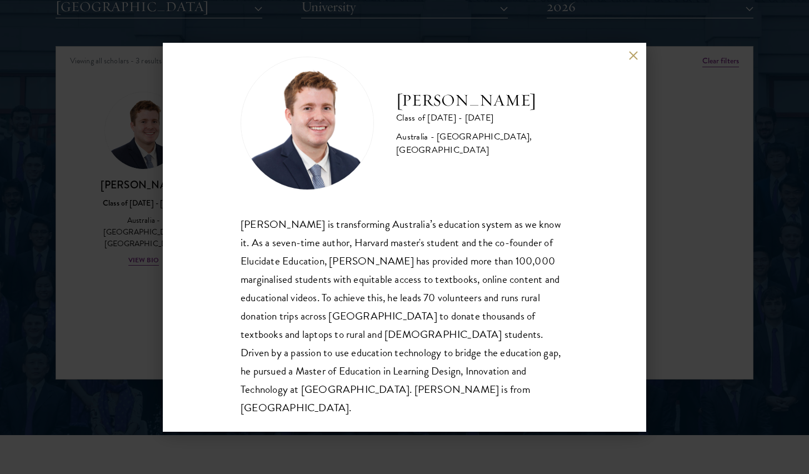
scroll to position [18, 0]
click at [564, 168] on div "[PERSON_NAME] Class of [DATE] - [DATE] [GEOGRAPHIC_DATA] - [GEOGRAPHIC_DATA], […" at bounding box center [405, 124] width 328 height 133
click at [631, 53] on button at bounding box center [632, 55] width 9 height 9
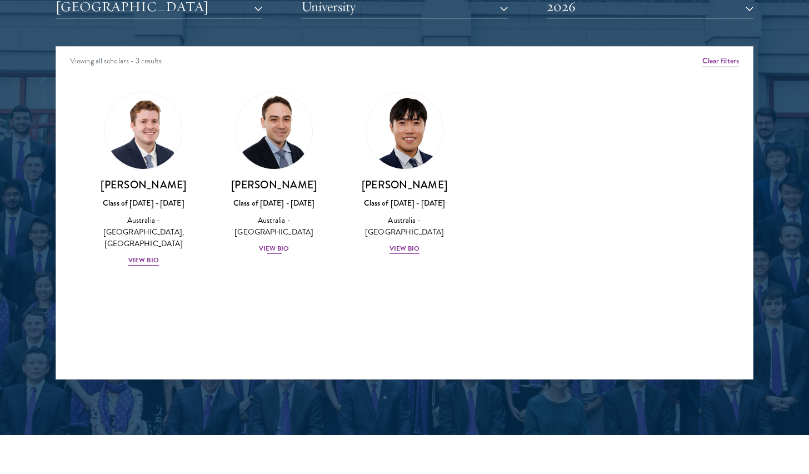
click at [293, 231] on div "Australia - [GEOGRAPHIC_DATA]" at bounding box center [274, 225] width 108 height 23
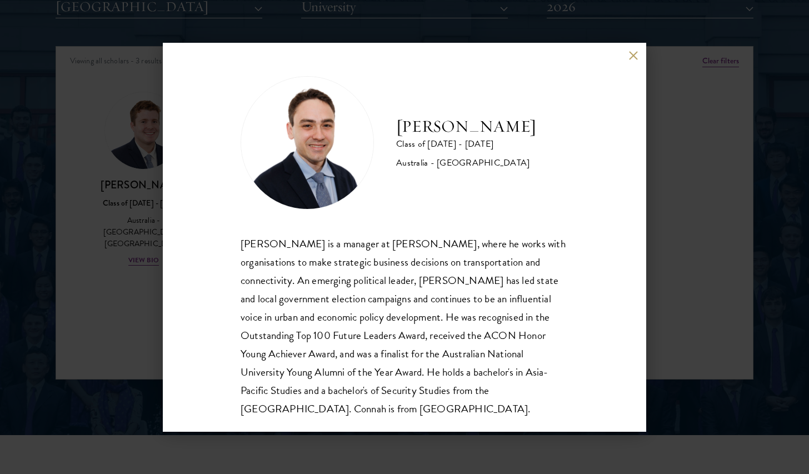
click at [630, 54] on button at bounding box center [632, 55] width 9 height 9
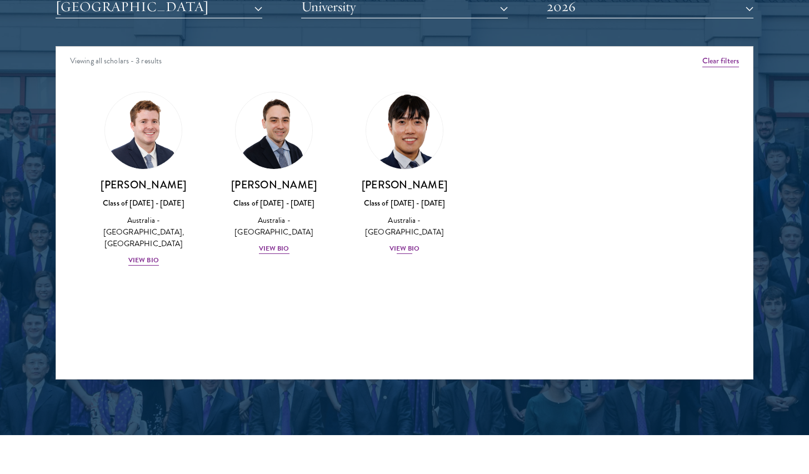
click at [426, 243] on div "[PERSON_NAME] Class of [DATE] - [DATE] [GEOGRAPHIC_DATA] - [GEOGRAPHIC_DATA] Vi…" at bounding box center [405, 216] width 108 height 77
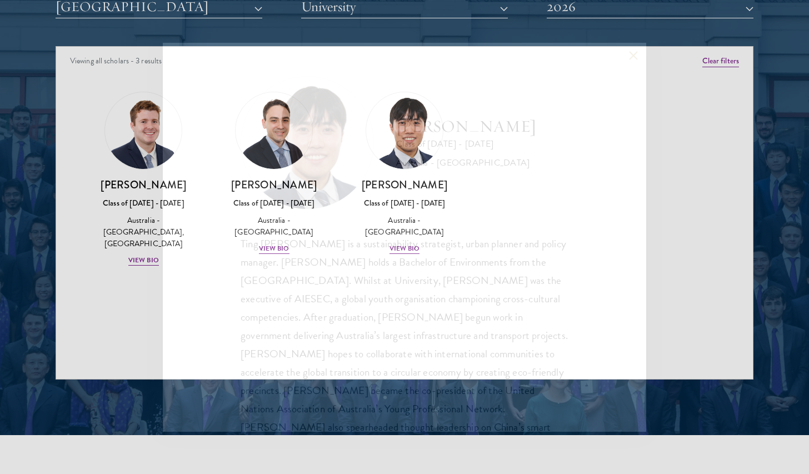
click at [409, 243] on div "Ting [PERSON_NAME] is a sustainability strategist, urban planner and policy man…" at bounding box center [405, 344] width 328 height 221
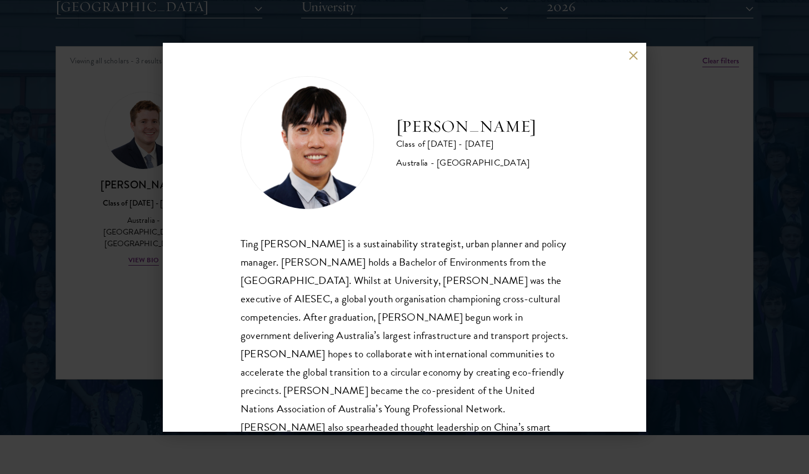
click at [633, 57] on button at bounding box center [632, 55] width 9 height 9
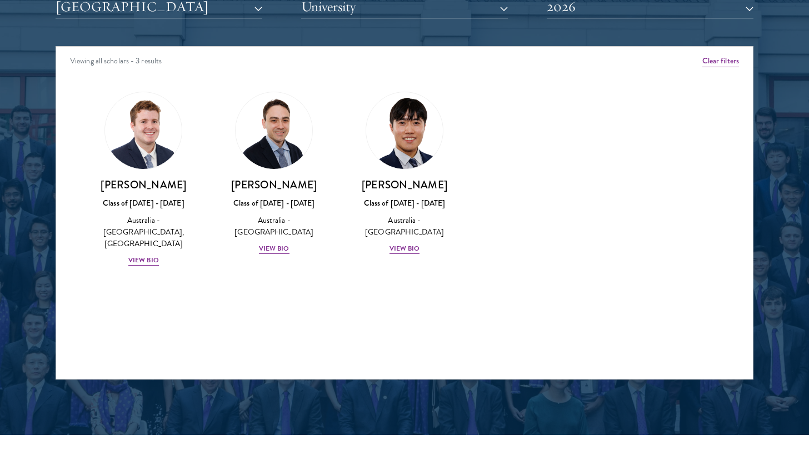
click at [604, 133] on div "Amber Class of [DATE] - [DATE] [GEOGRAPHIC_DATA] - [GEOGRAPHIC_DATA] View Bio C…" at bounding box center [404, 189] width 697 height 222
click at [422, 242] on div "[PERSON_NAME] Class of [DATE] - [DATE] [GEOGRAPHIC_DATA] - [GEOGRAPHIC_DATA] Vi…" at bounding box center [405, 216] width 108 height 77
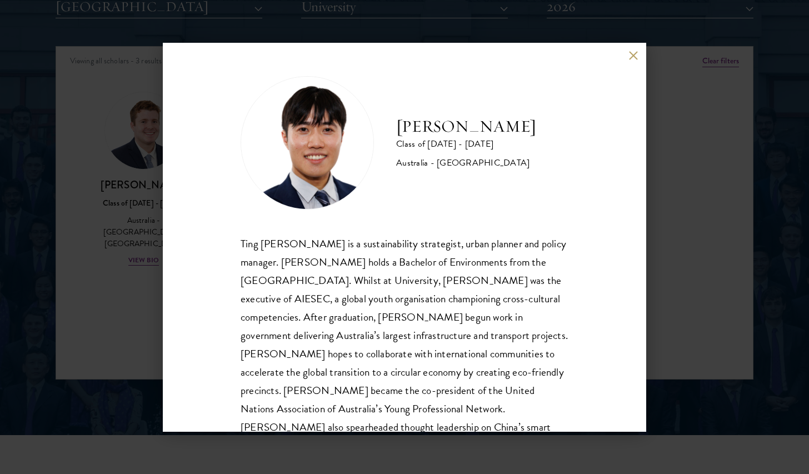
click at [163, 199] on div "[PERSON_NAME] Class of [DATE] - [DATE] [GEOGRAPHIC_DATA] - [GEOGRAPHIC_DATA] Ti…" at bounding box center [404, 237] width 483 height 389
click at [401, 28] on div "[PERSON_NAME] Class of [DATE] - [DATE] [GEOGRAPHIC_DATA] - [GEOGRAPHIC_DATA] Ti…" at bounding box center [404, 237] width 809 height 474
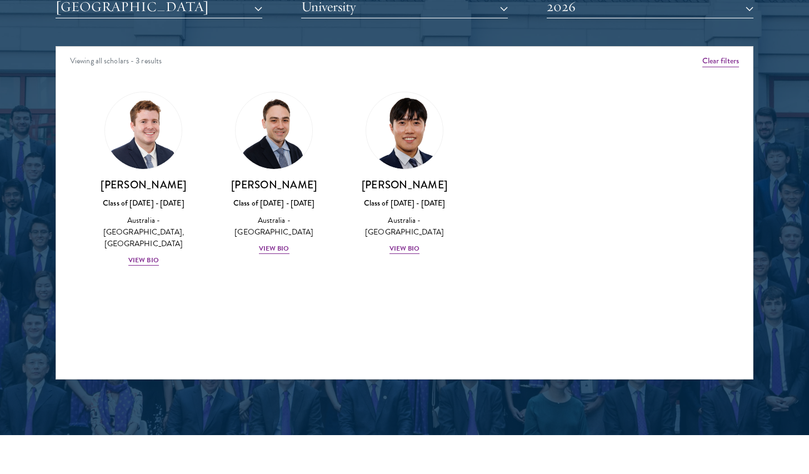
click at [538, 178] on div "Amber Class of [DATE] - [DATE] [GEOGRAPHIC_DATA] - [GEOGRAPHIC_DATA] View Bio C…" at bounding box center [404, 189] width 697 height 222
click at [402, 253] on div "[PERSON_NAME] Class of [DATE] - [DATE] [GEOGRAPHIC_DATA] - [GEOGRAPHIC_DATA] Vi…" at bounding box center [404, 174] width 131 height 186
click at [407, 246] on div "View Bio" at bounding box center [404, 248] width 31 height 11
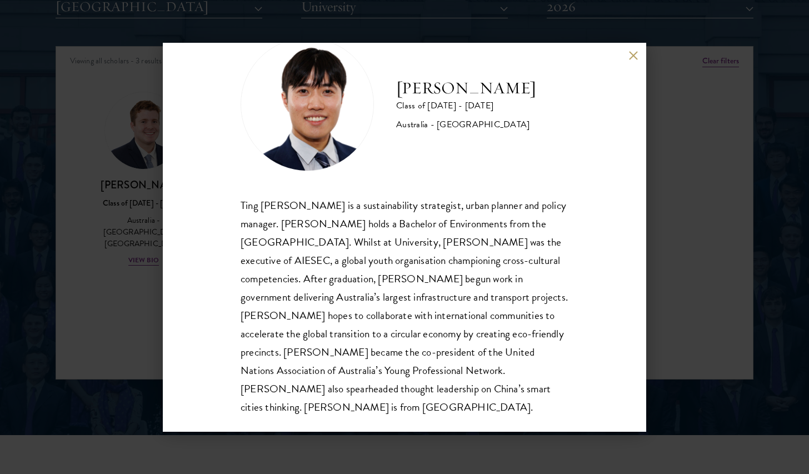
scroll to position [38, 0]
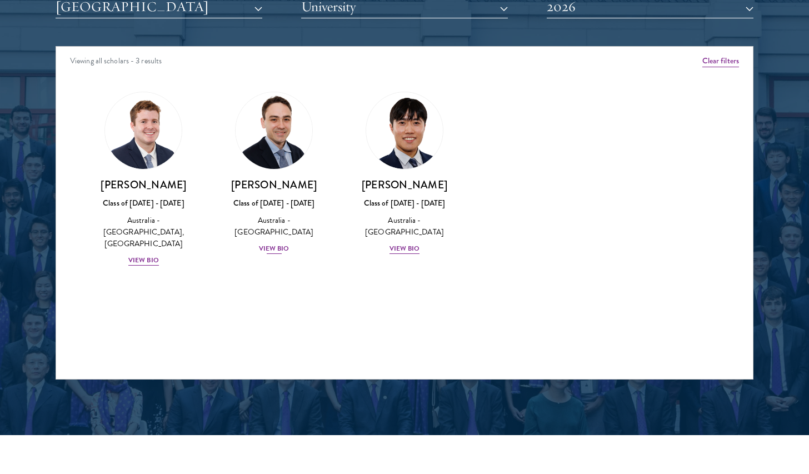
click at [282, 243] on div "View Bio" at bounding box center [274, 248] width 31 height 11
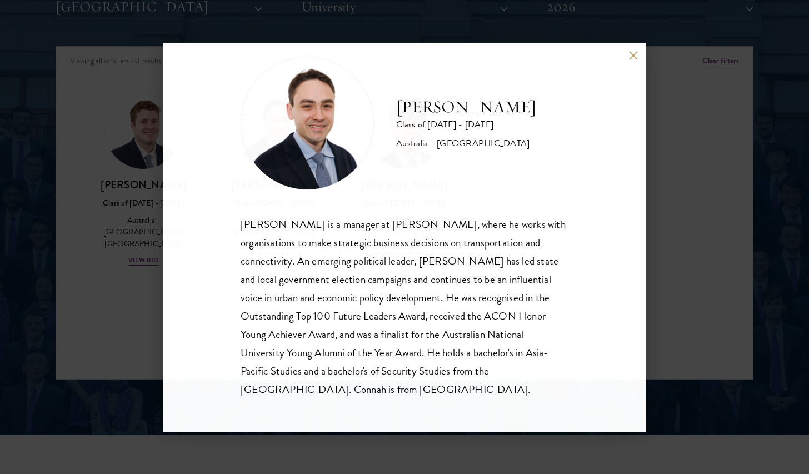
scroll to position [19, 0]
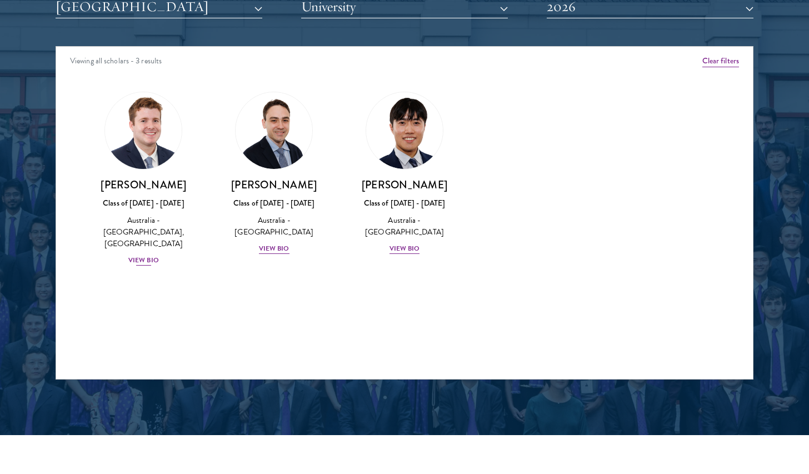
click at [146, 237] on div "[PERSON_NAME] Class of [DATE] - [DATE] [GEOGRAPHIC_DATA] - [GEOGRAPHIC_DATA], […" at bounding box center [143, 222] width 108 height 89
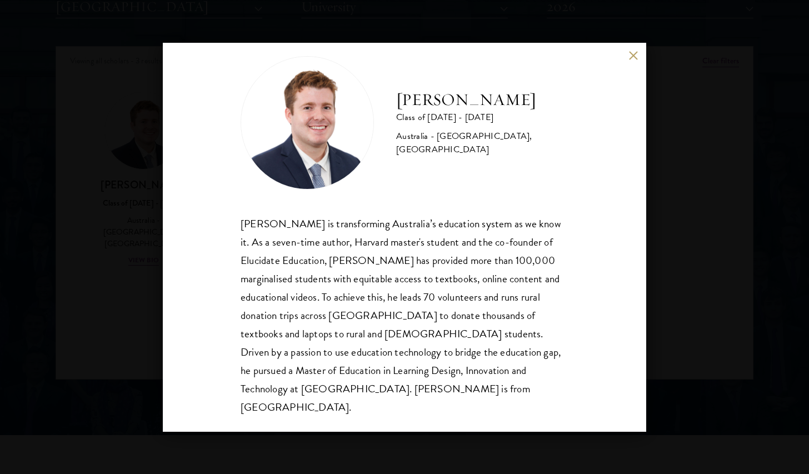
scroll to position [19, 0]
click at [140, 310] on div "[PERSON_NAME] Class of [DATE] - [DATE] [GEOGRAPHIC_DATA] - [GEOGRAPHIC_DATA], […" at bounding box center [404, 237] width 809 height 474
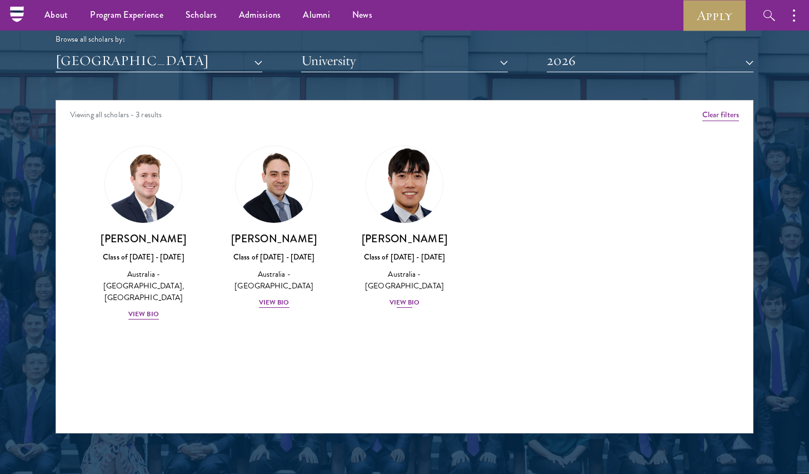
scroll to position [1322, 0]
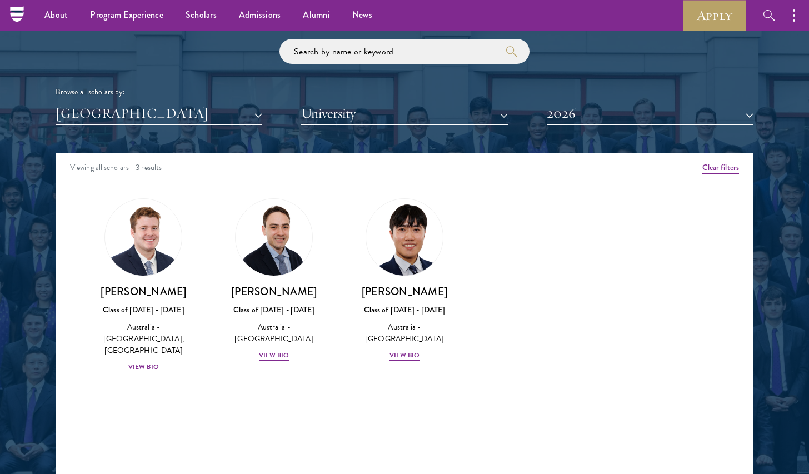
click at [212, 118] on button "[GEOGRAPHIC_DATA]" at bounding box center [159, 113] width 207 height 23
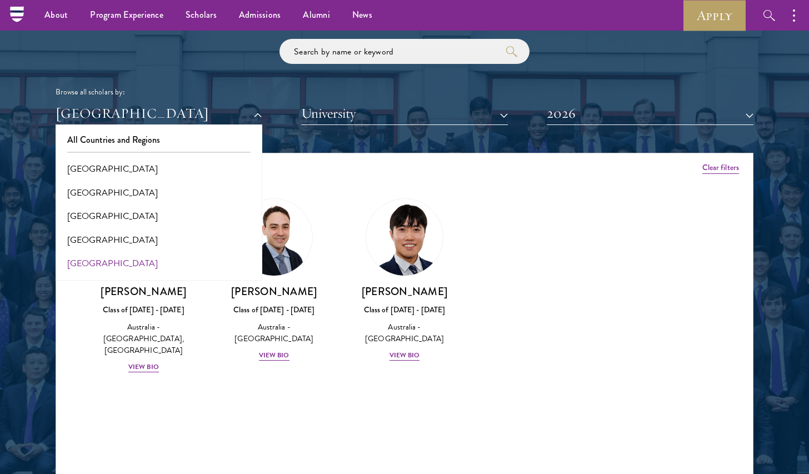
click at [202, 125] on div "All Countries and Regions [GEOGRAPHIC_DATA] [GEOGRAPHIC_DATA] [GEOGRAPHIC_DATA]…" at bounding box center [159, 203] width 207 height 156
click at [201, 143] on button "All Countries and Regions" at bounding box center [159, 139] width 200 height 23
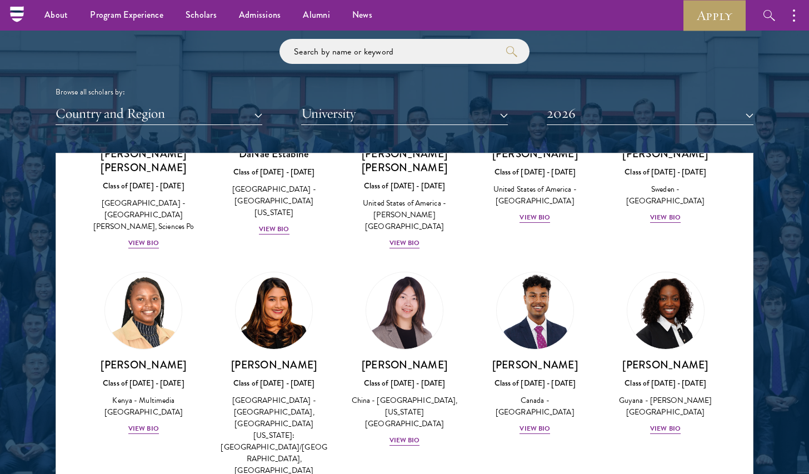
scroll to position [1615, 0]
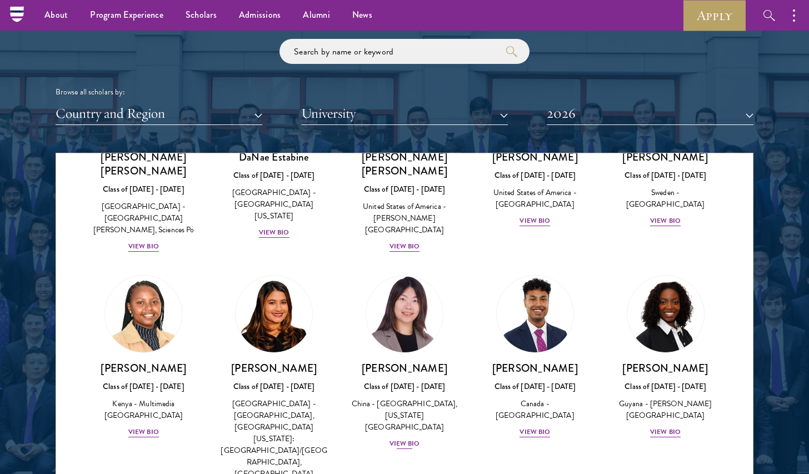
click at [412, 438] on div "View Bio" at bounding box center [404, 443] width 31 height 11
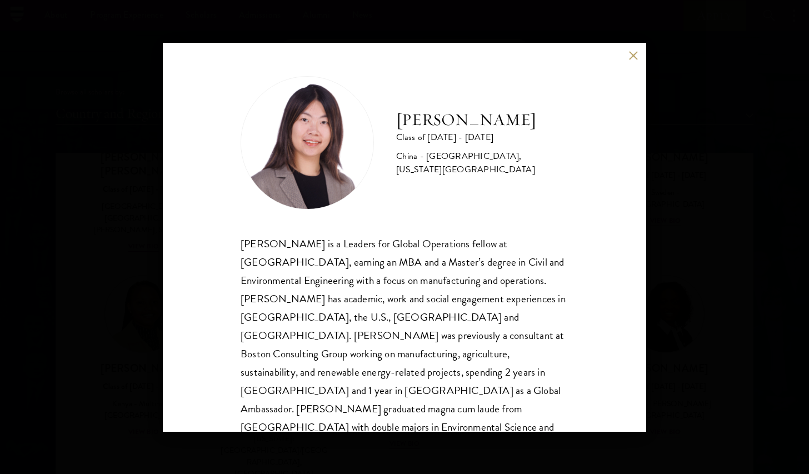
click at [459, 313] on div "[PERSON_NAME] is a Leaders for Global Operations fellow at [GEOGRAPHIC_DATA], e…" at bounding box center [405, 362] width 328 height 257
click at [523, 316] on div "[PERSON_NAME] is a Leaders for Global Operations fellow at [GEOGRAPHIC_DATA], e…" at bounding box center [405, 362] width 328 height 257
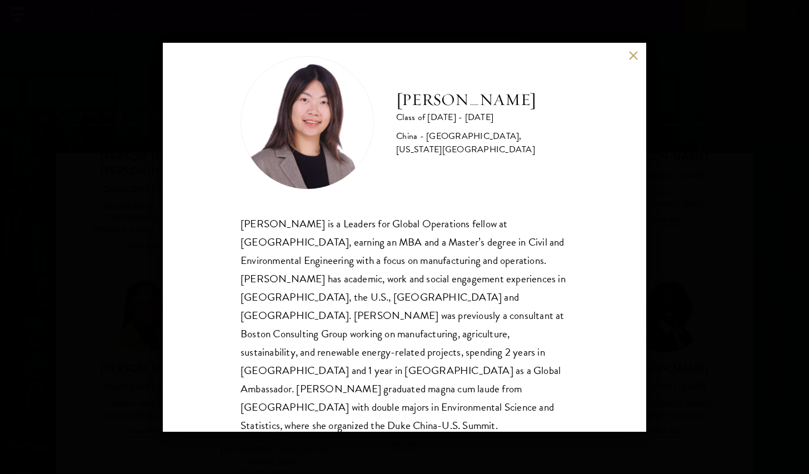
scroll to position [19, 0]
click at [571, 315] on div "[PERSON_NAME] Class of [DATE] - [DATE] [GEOGRAPHIC_DATA] - [GEOGRAPHIC_DATA], […" at bounding box center [404, 237] width 483 height 389
click at [587, 308] on div "[PERSON_NAME] Class of [DATE] - [DATE] [GEOGRAPHIC_DATA] - [GEOGRAPHIC_DATA], […" at bounding box center [404, 237] width 483 height 389
click at [646, 304] on div "[PERSON_NAME] Class of [DATE] - [DATE] [GEOGRAPHIC_DATA] - [GEOGRAPHIC_DATA], […" at bounding box center [404, 237] width 483 height 389
click at [670, 181] on div "[PERSON_NAME] Class of [DATE] - [DATE] [GEOGRAPHIC_DATA] - [GEOGRAPHIC_DATA], […" at bounding box center [404, 237] width 809 height 474
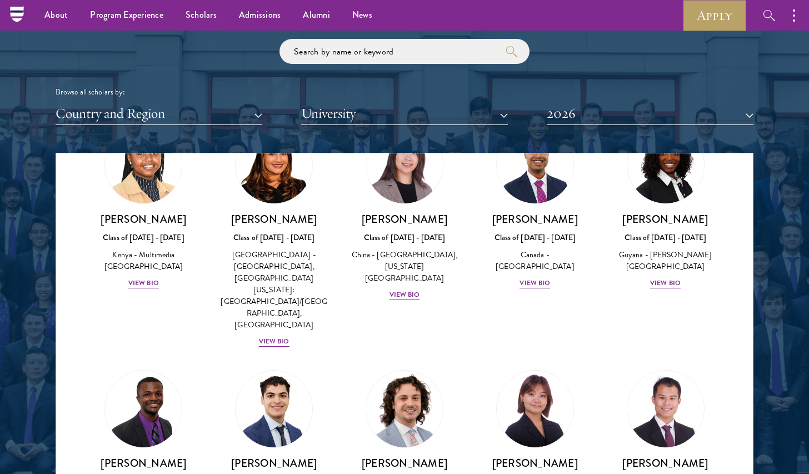
scroll to position [1764, 0]
click at [588, 156] on div "[PERSON_NAME] Class of [DATE] - [DATE] [GEOGRAPHIC_DATA] - [GEOGRAPHIC_DATA] Vi…" at bounding box center [534, 207] width 131 height 186
